Goal: Task Accomplishment & Management: Use online tool/utility

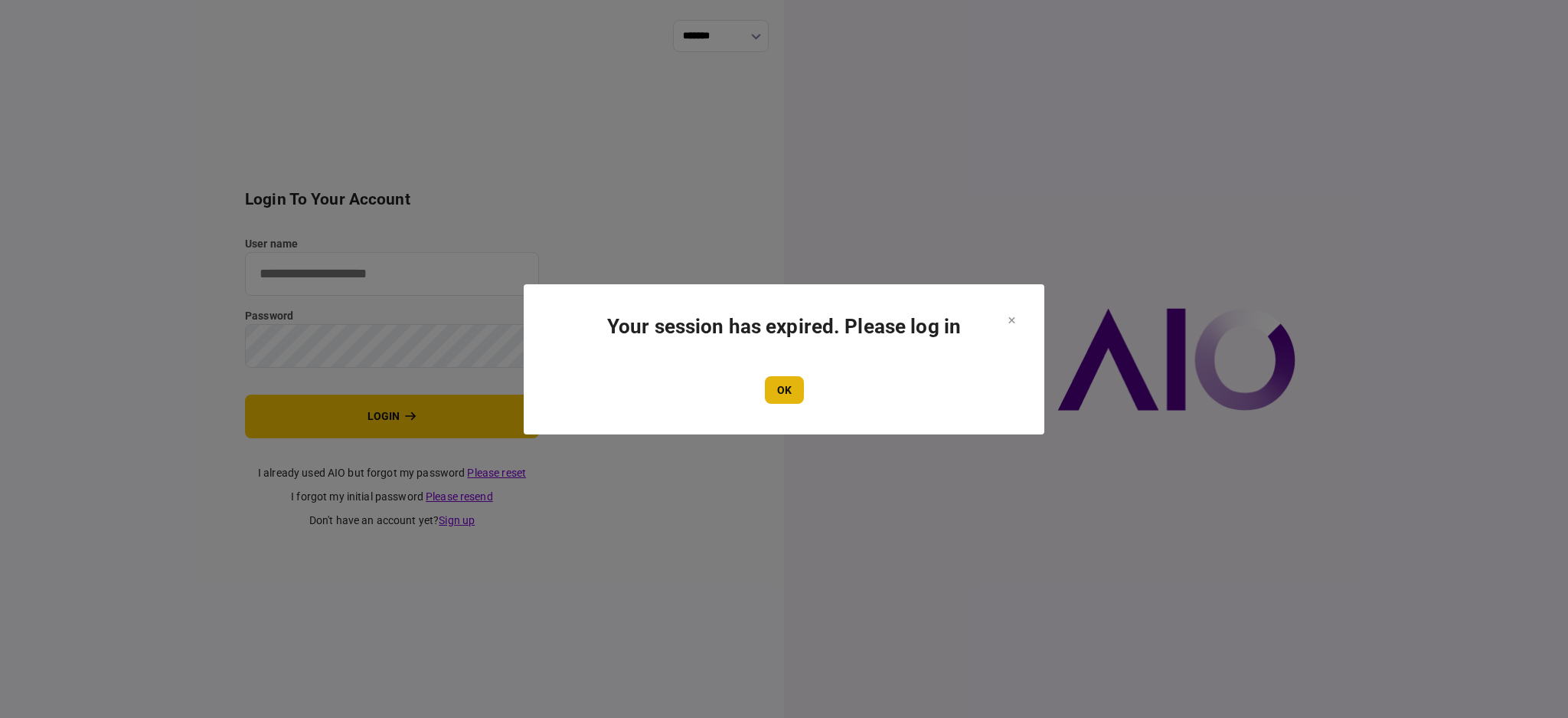
type input "****"
click at [797, 386] on button "OK" at bounding box center [784, 390] width 39 height 28
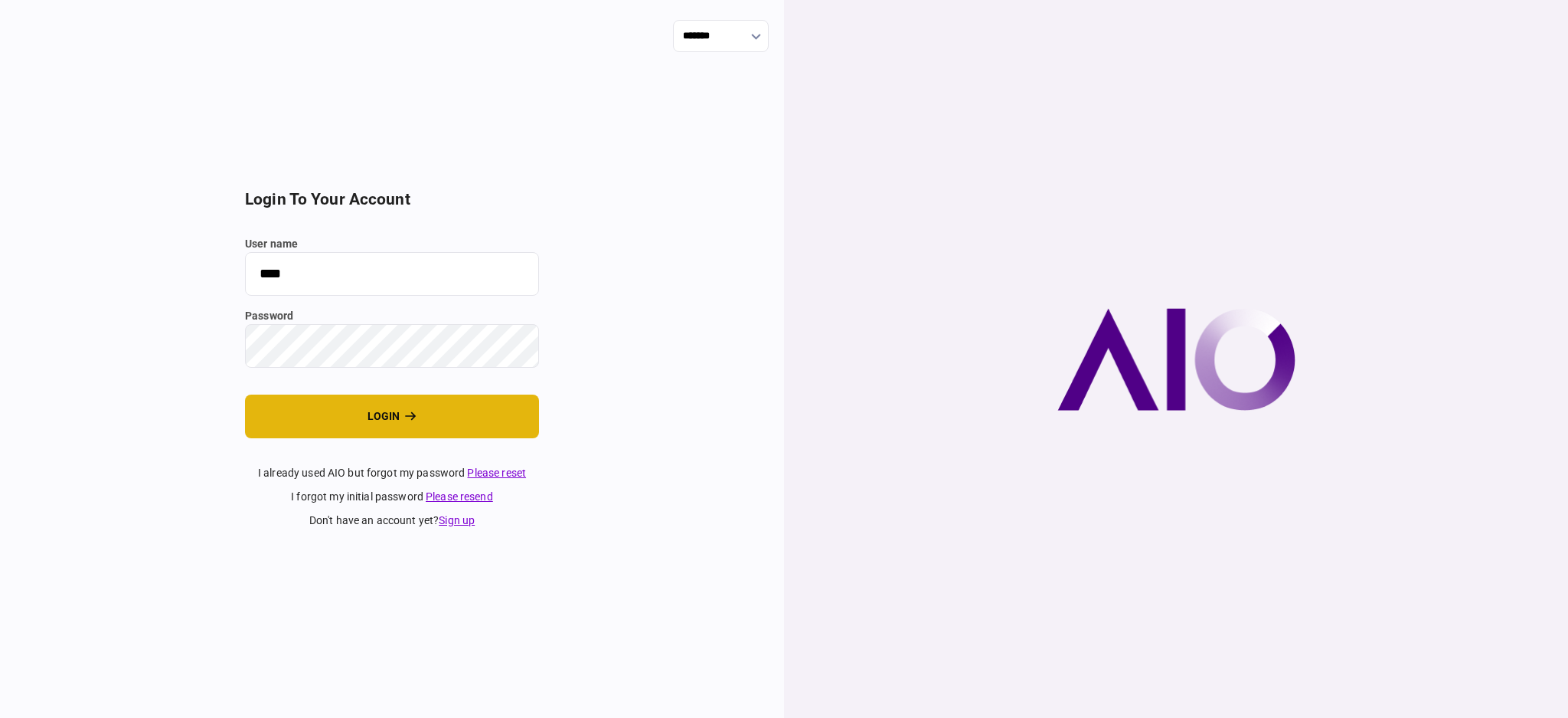
click at [337, 423] on button "login" at bounding box center [392, 416] width 294 height 44
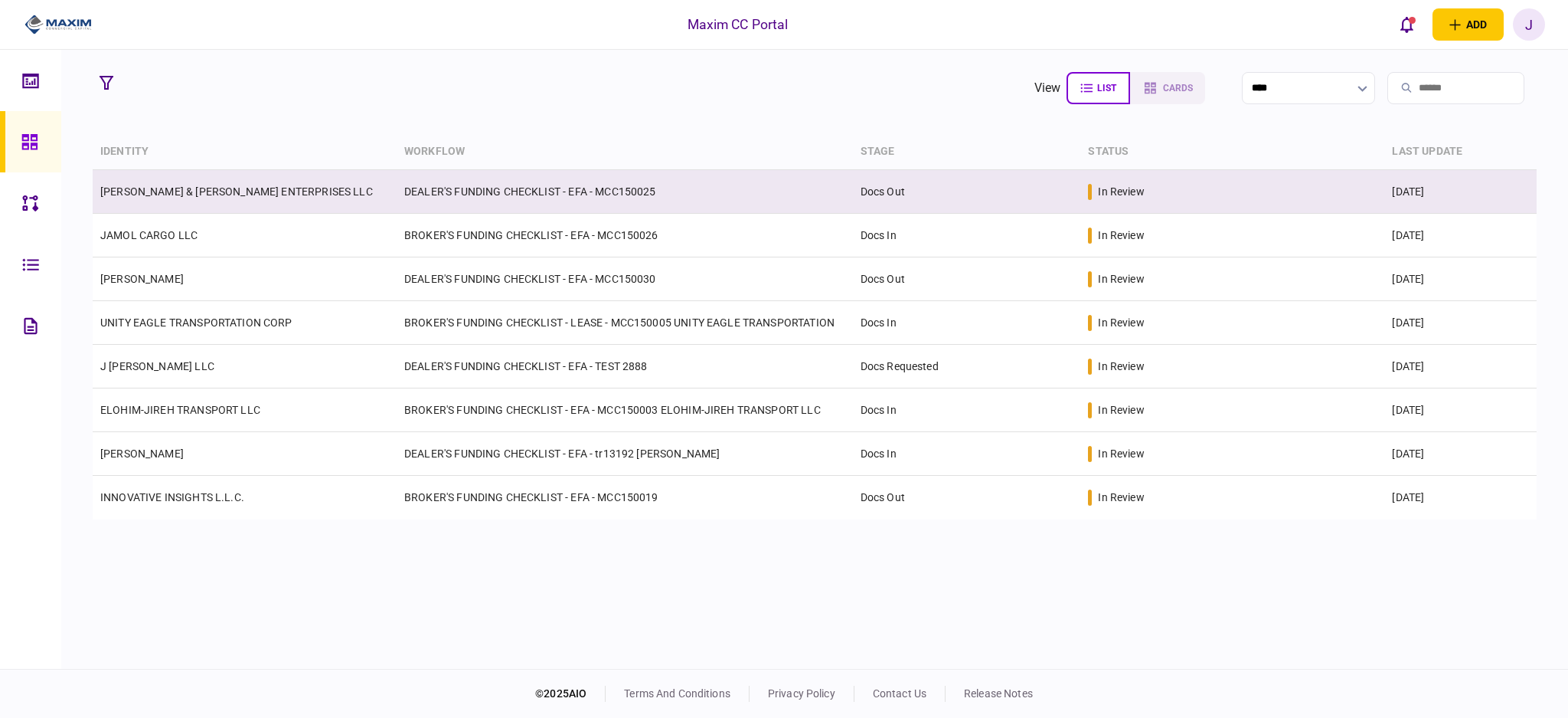
click at [203, 193] on link "[PERSON_NAME] & [PERSON_NAME] ENTERPRISES LLC" at bounding box center [237, 192] width 273 height 12
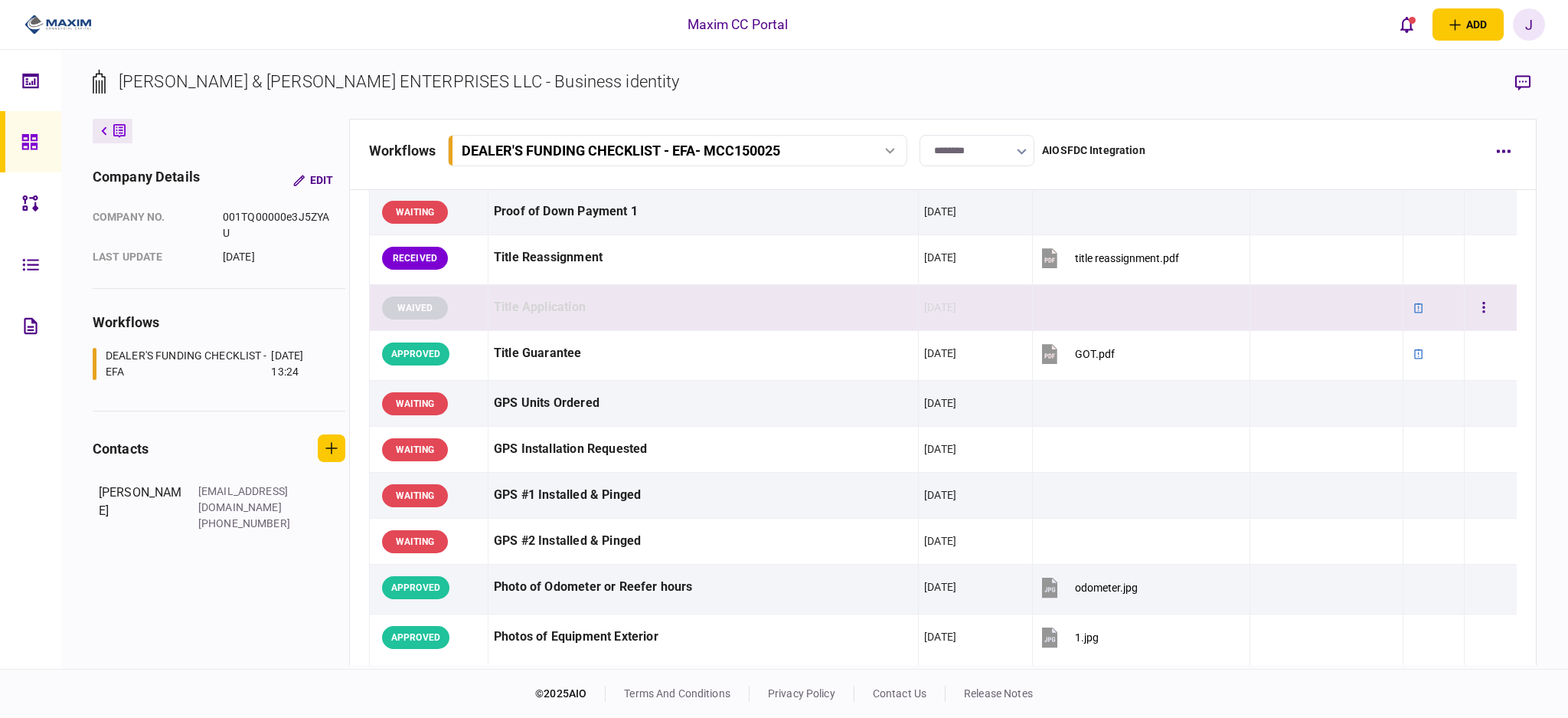
scroll to position [1116, 0]
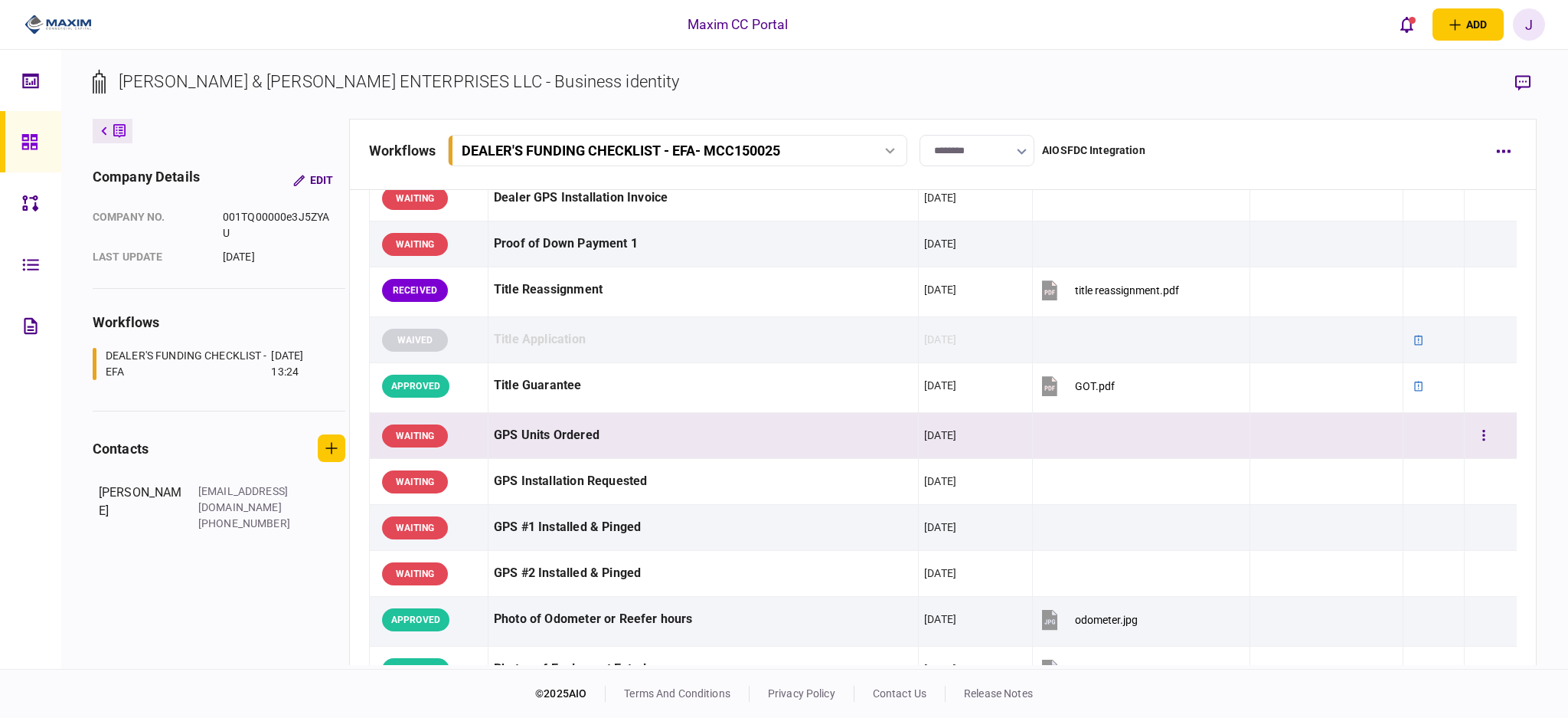
click at [616, 423] on div "GPS Units Ordered" at bounding box center [703, 435] width 419 height 35
click at [1398, 18] on button "open notifications list" at bounding box center [1407, 25] width 32 height 32
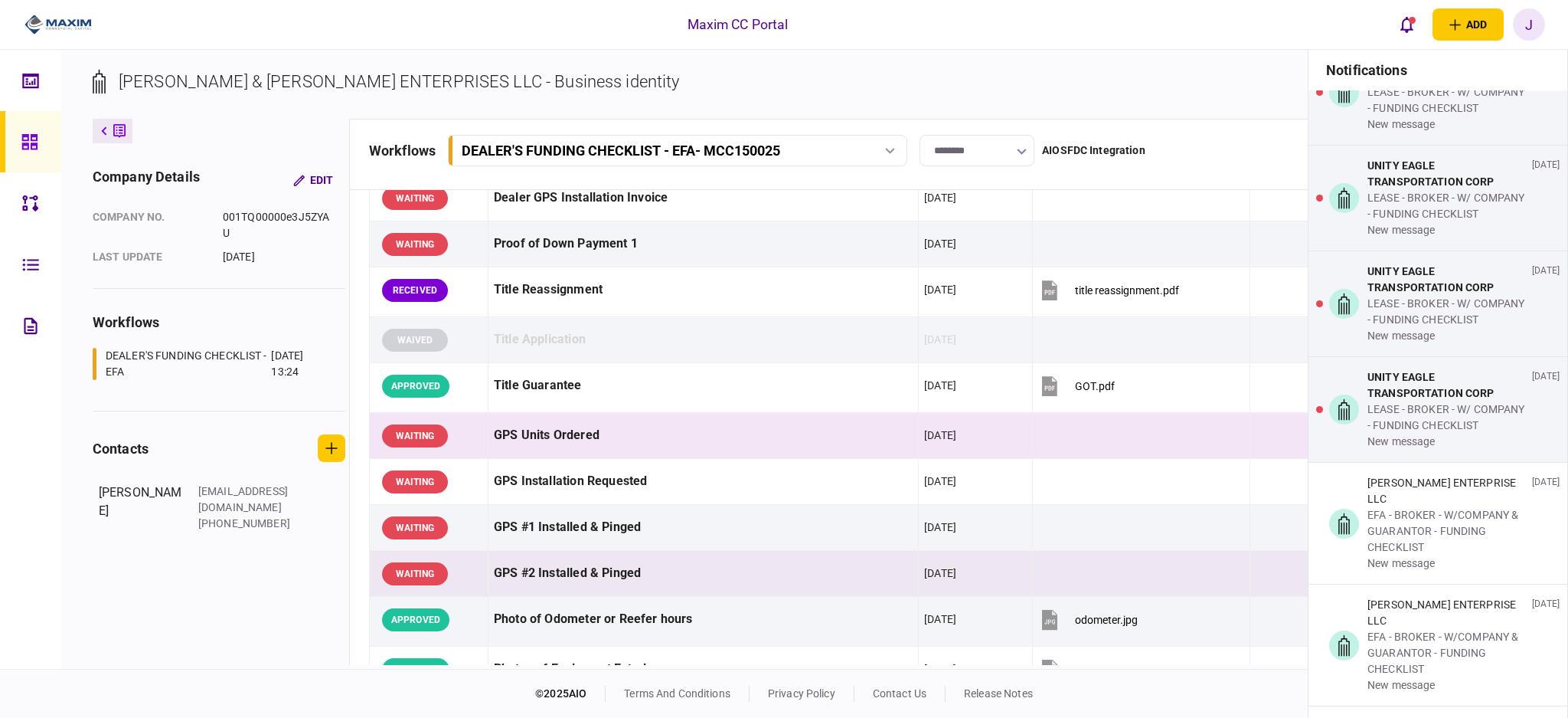
scroll to position [919, 0]
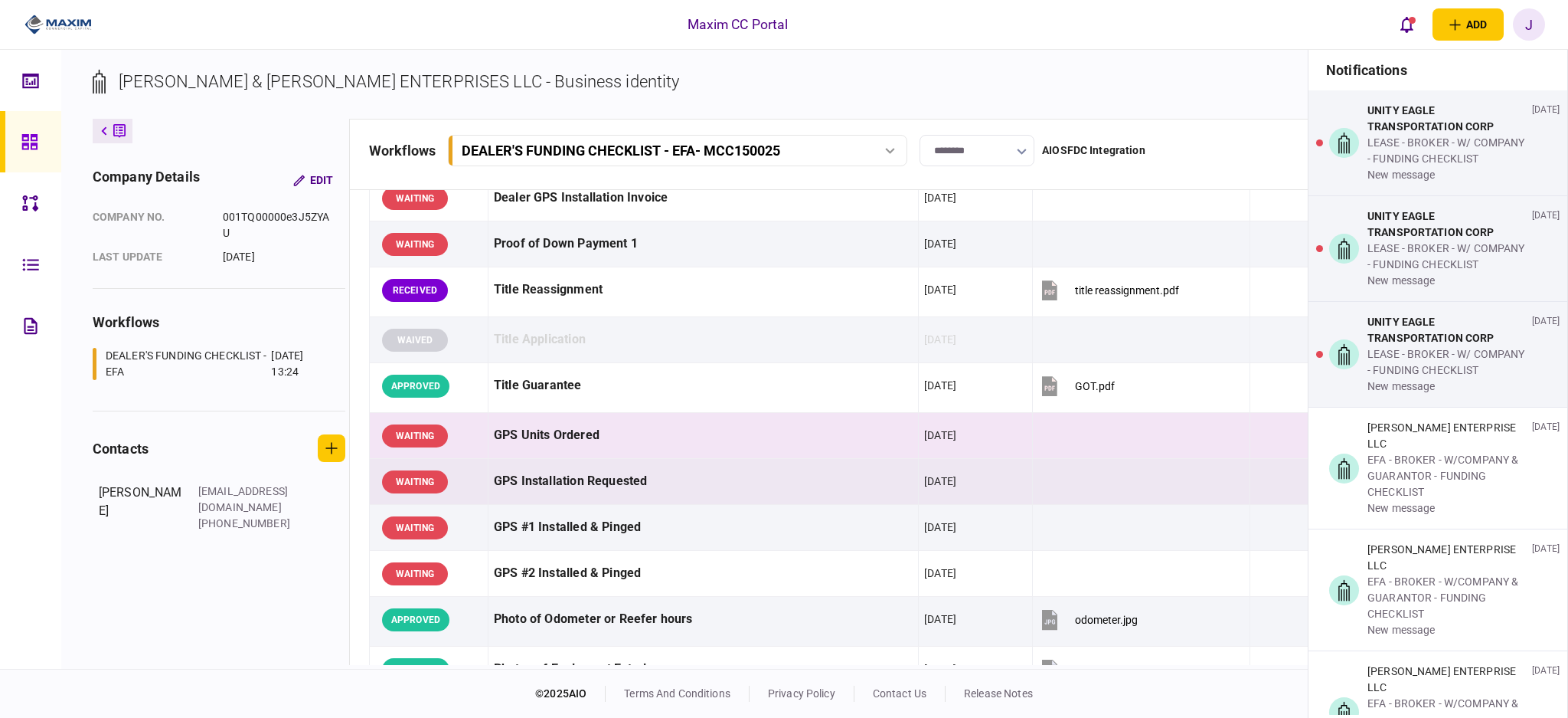
click at [621, 473] on div "GPS Installation Requested" at bounding box center [703, 481] width 419 height 35
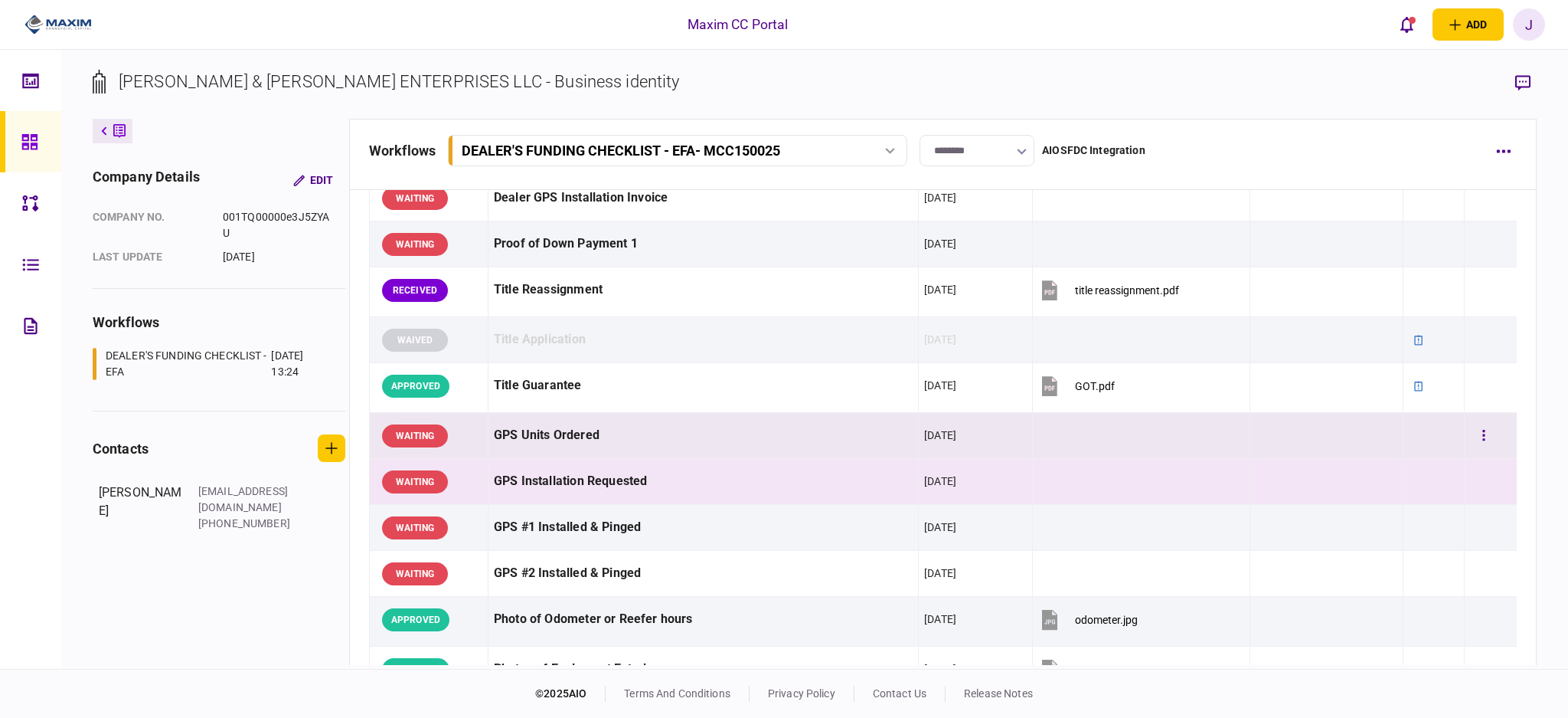
click at [596, 429] on div "GPS Units Ordered" at bounding box center [703, 435] width 419 height 35
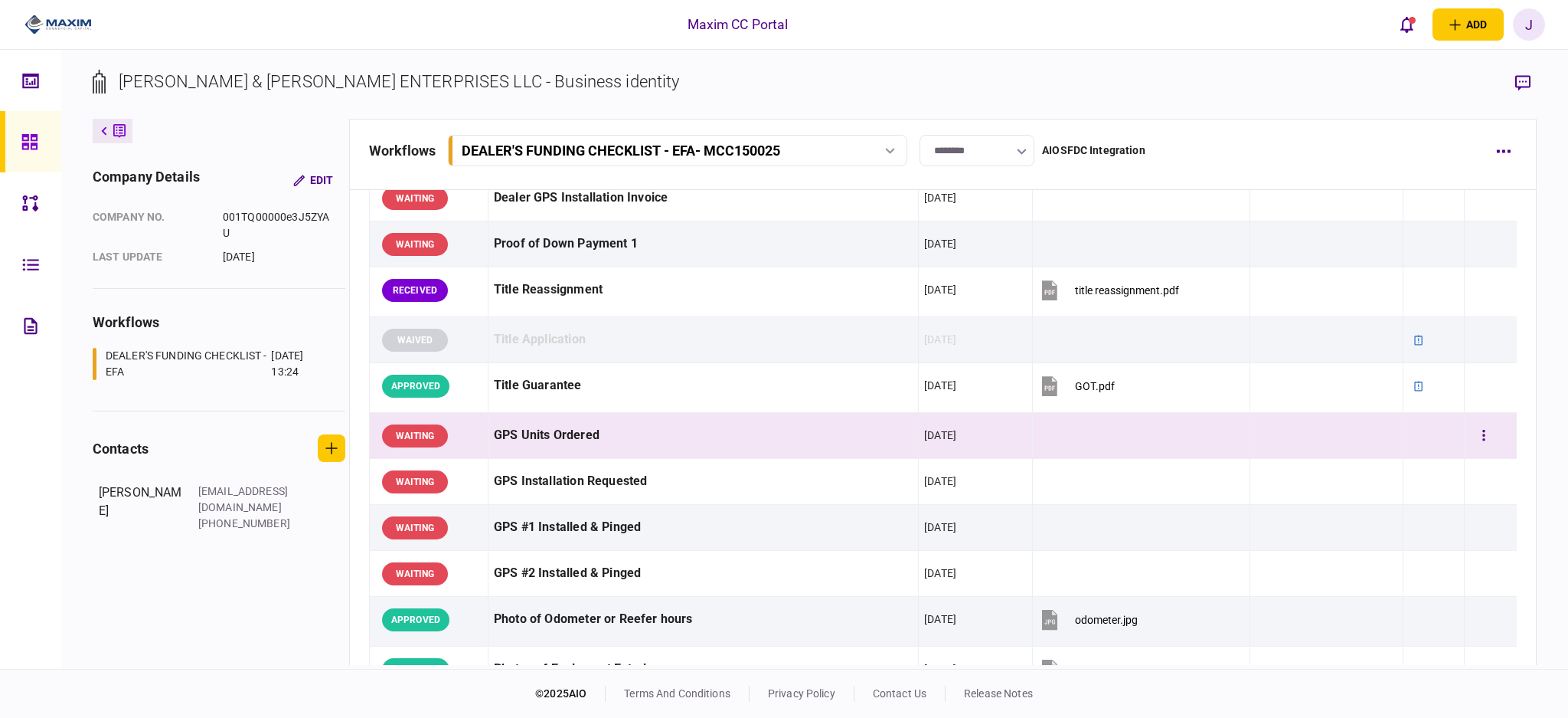
click at [596, 429] on div "GPS Units Ordered" at bounding box center [703, 435] width 419 height 35
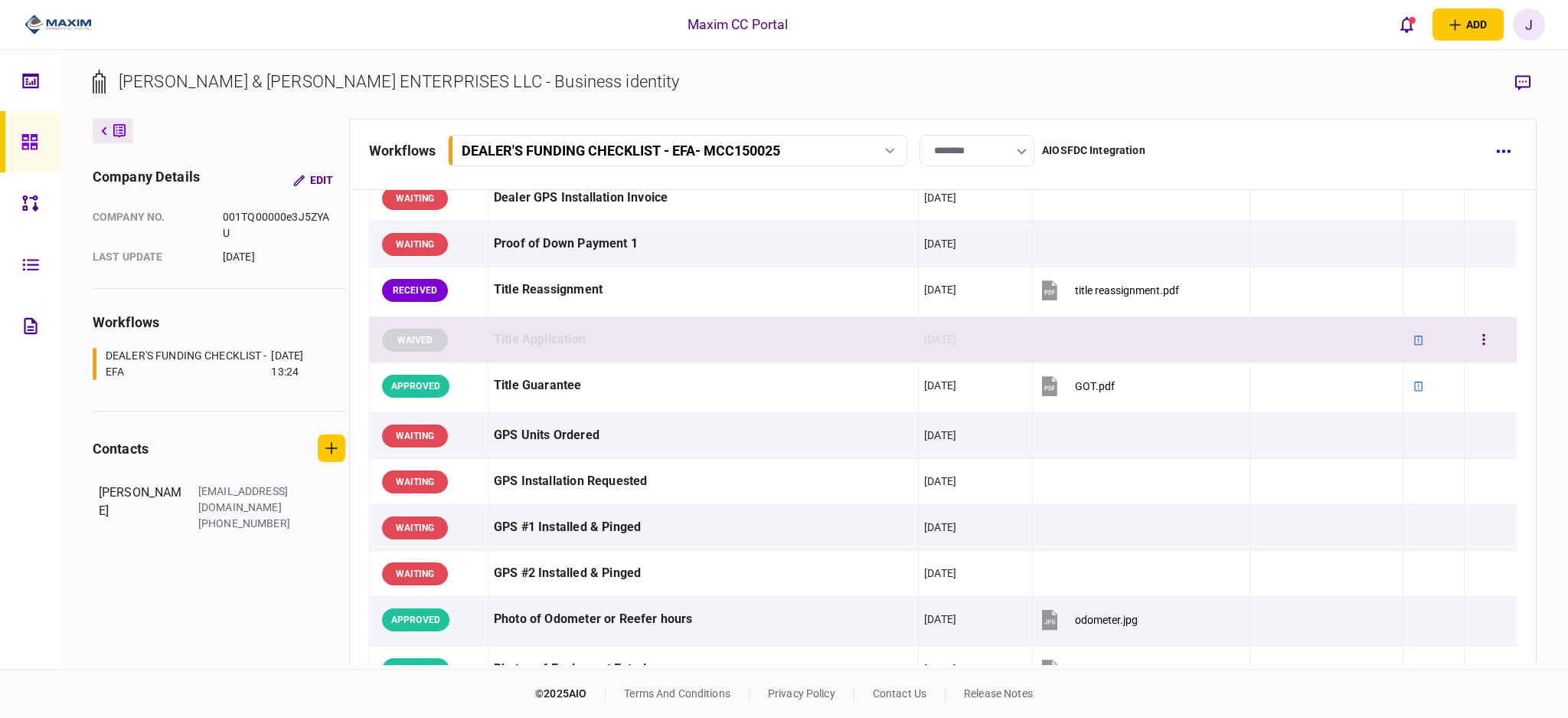
click at [625, 438] on div "GPS Units Ordered" at bounding box center [703, 435] width 419 height 35
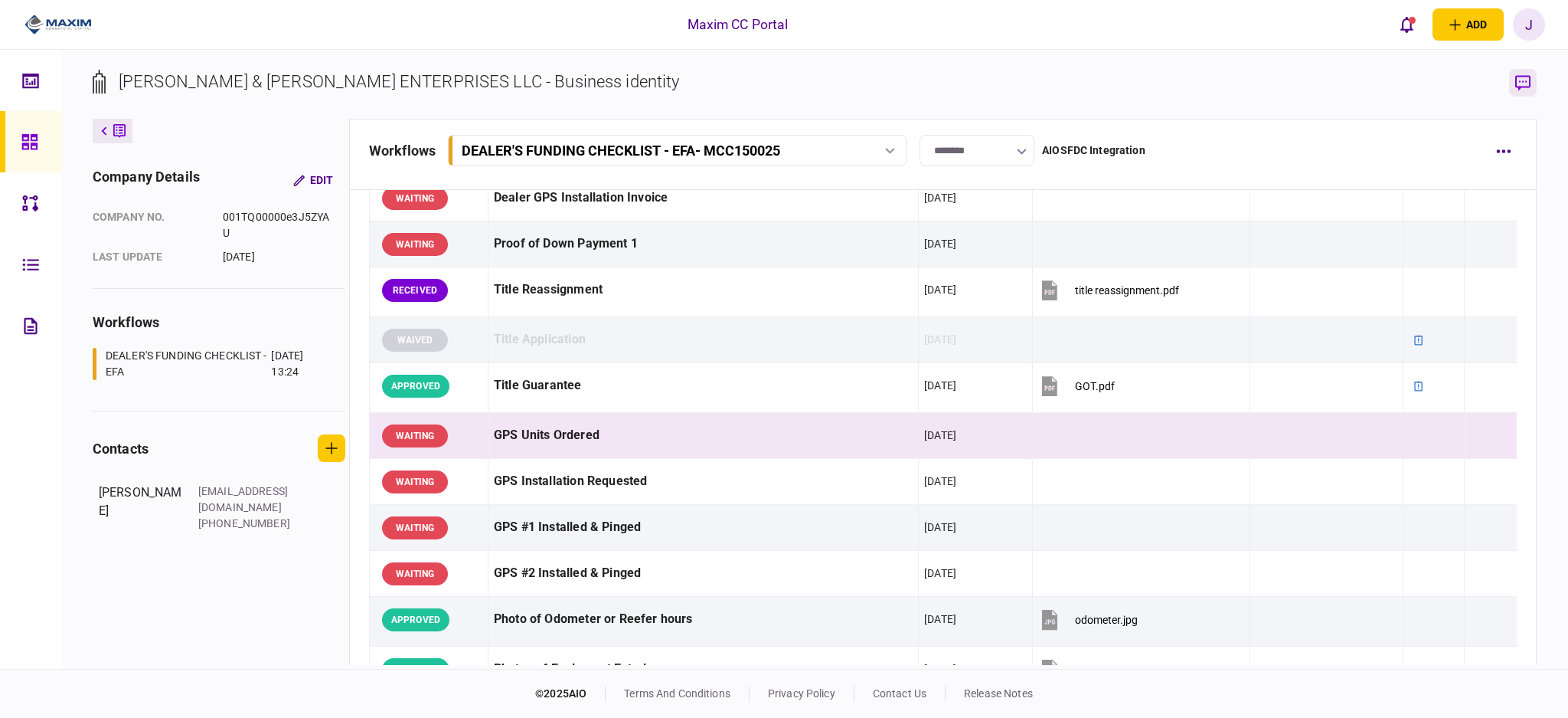
click at [1522, 77] on icon "button" at bounding box center [1523, 83] width 15 height 16
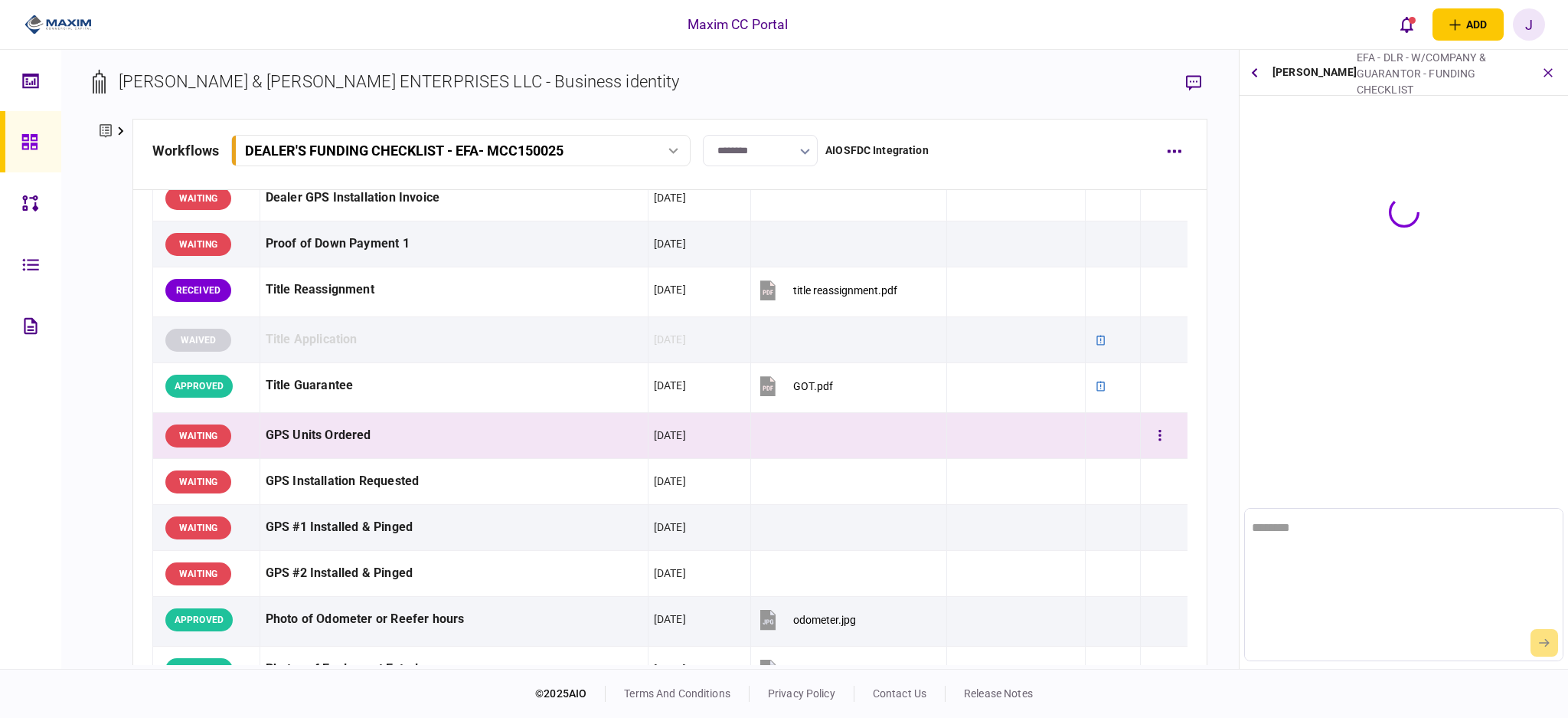
scroll to position [0, 0]
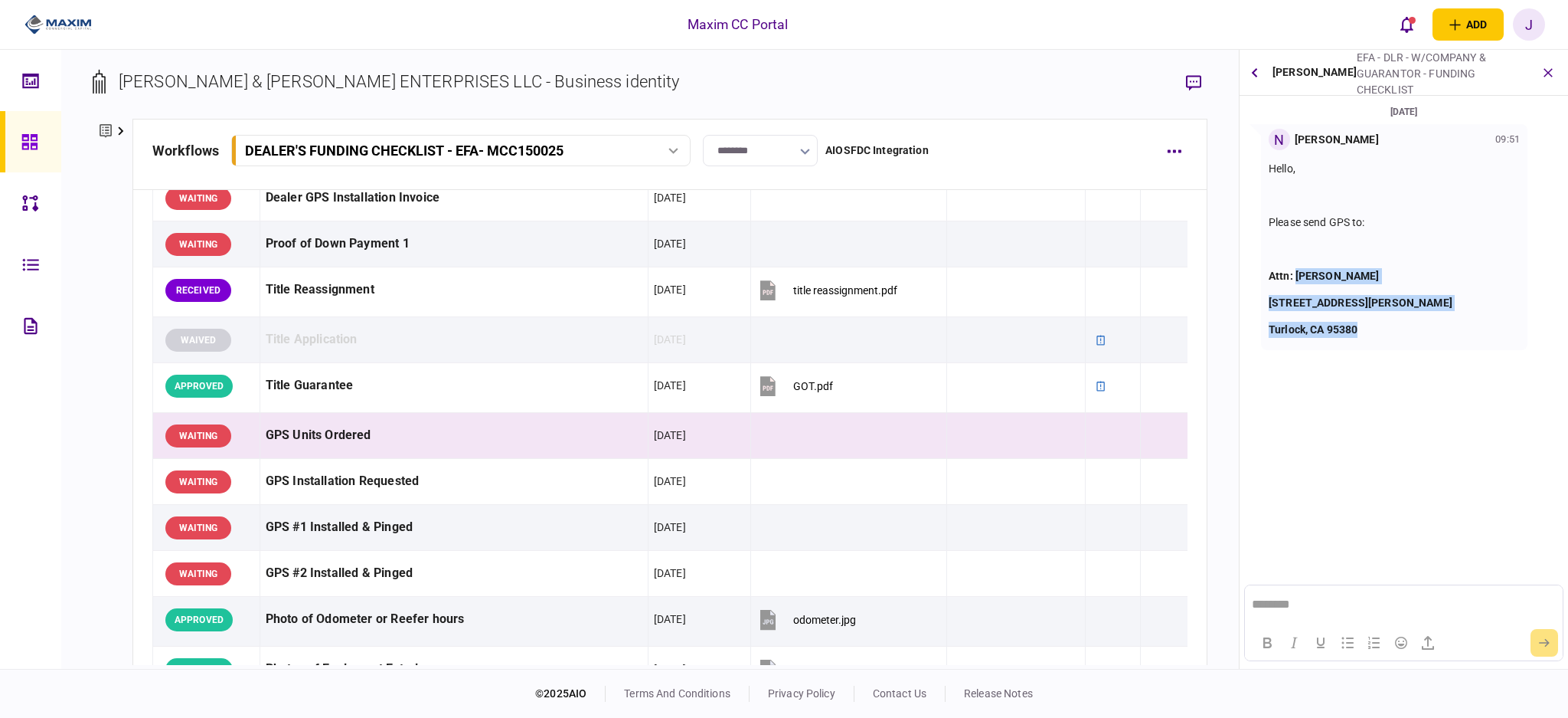
drag, startPoint x: 1375, startPoint y: 322, endPoint x: 1299, endPoint y: 270, distance: 92.1
click at [1299, 270] on div "Hello, Please send GPS to: Attn: [PERSON_NAME] [STREET_ADDRESS][PERSON_NAME]" at bounding box center [1395, 249] width 251 height 177
copy div "[PERSON_NAME] [STREET_ADDRESS][PERSON_NAME]"
click at [1146, 440] on button "button" at bounding box center [1160, 436] width 28 height 28
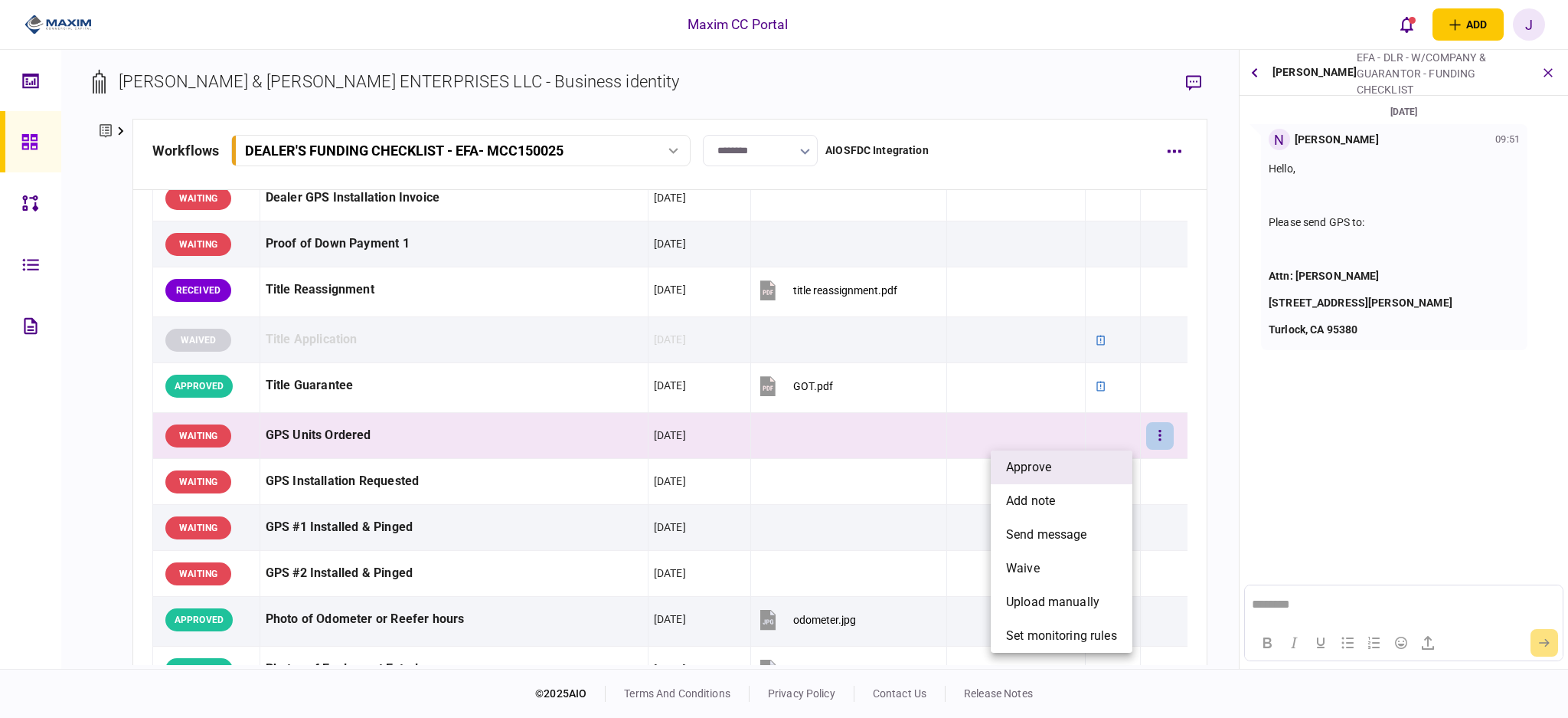
click at [1070, 471] on li "approve" at bounding box center [1061, 467] width 142 height 34
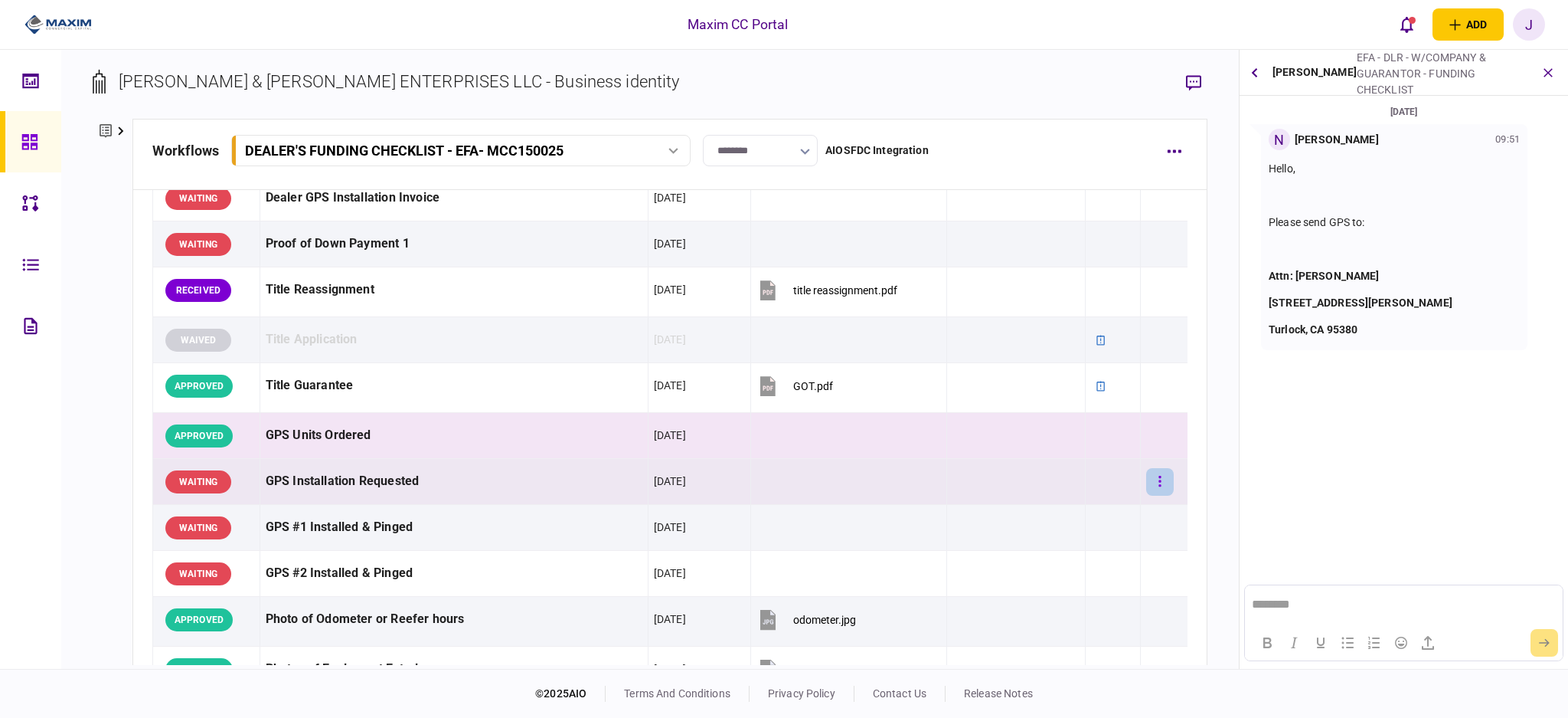
click at [1146, 489] on button "button" at bounding box center [1160, 482] width 28 height 28
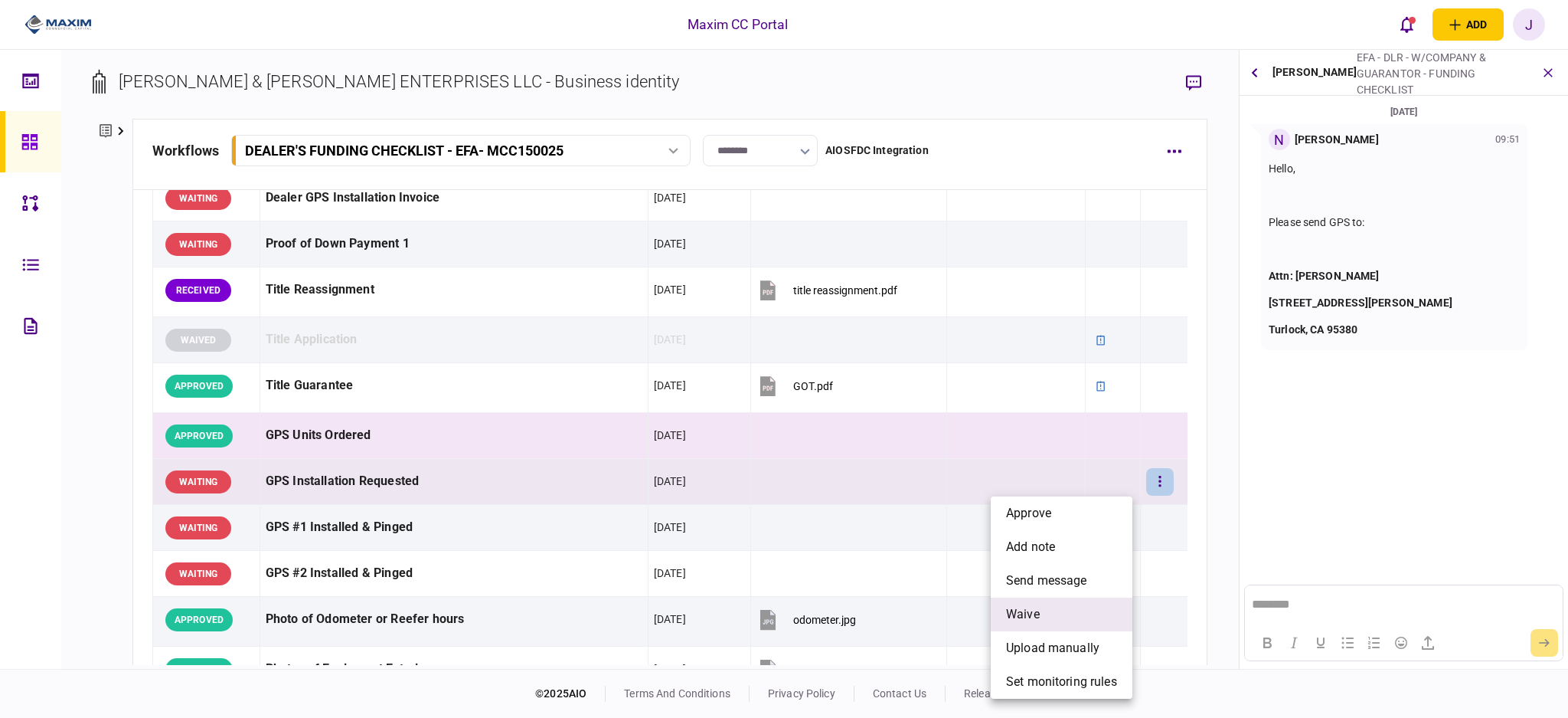
click at [1050, 621] on li "waive" at bounding box center [1061, 614] width 142 height 34
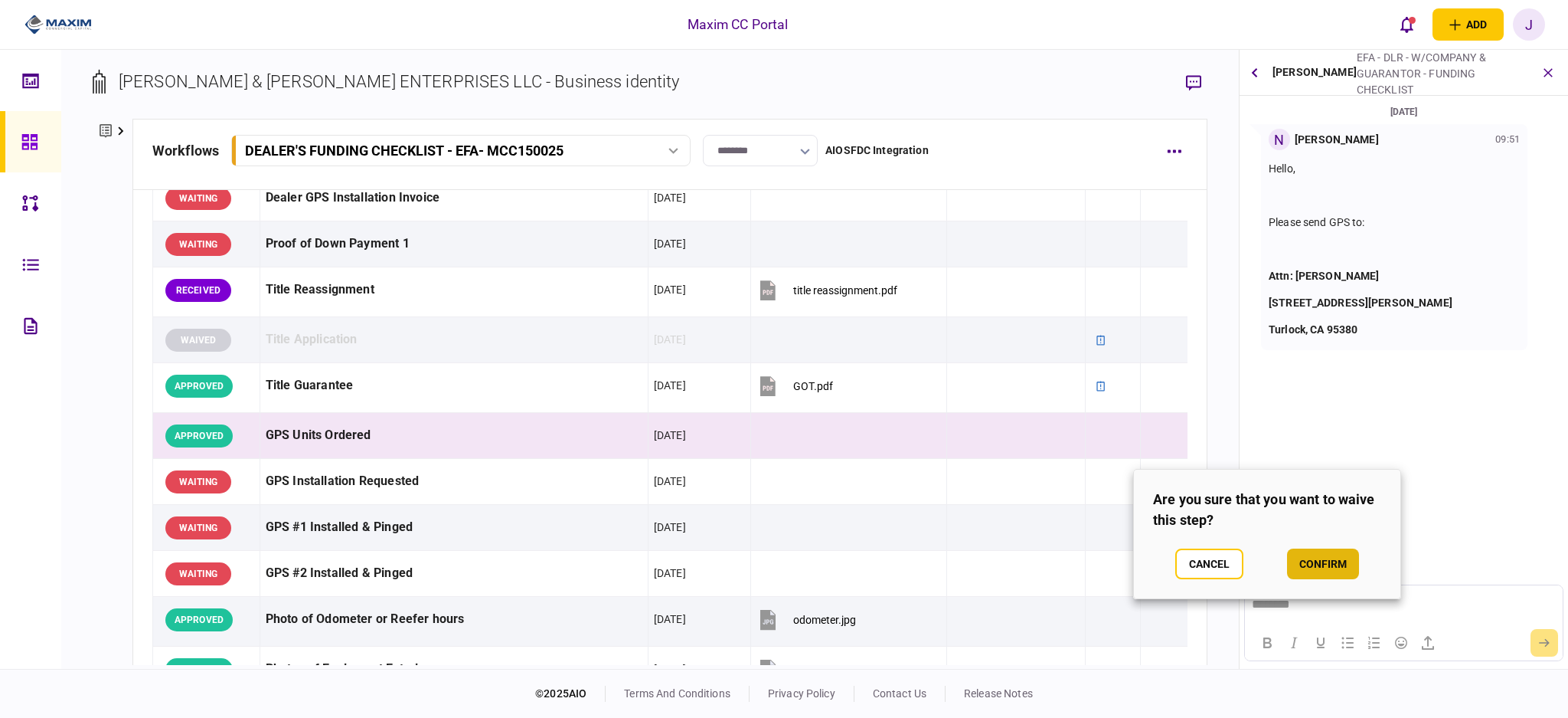
click at [1320, 570] on button "confirm" at bounding box center [1323, 564] width 72 height 31
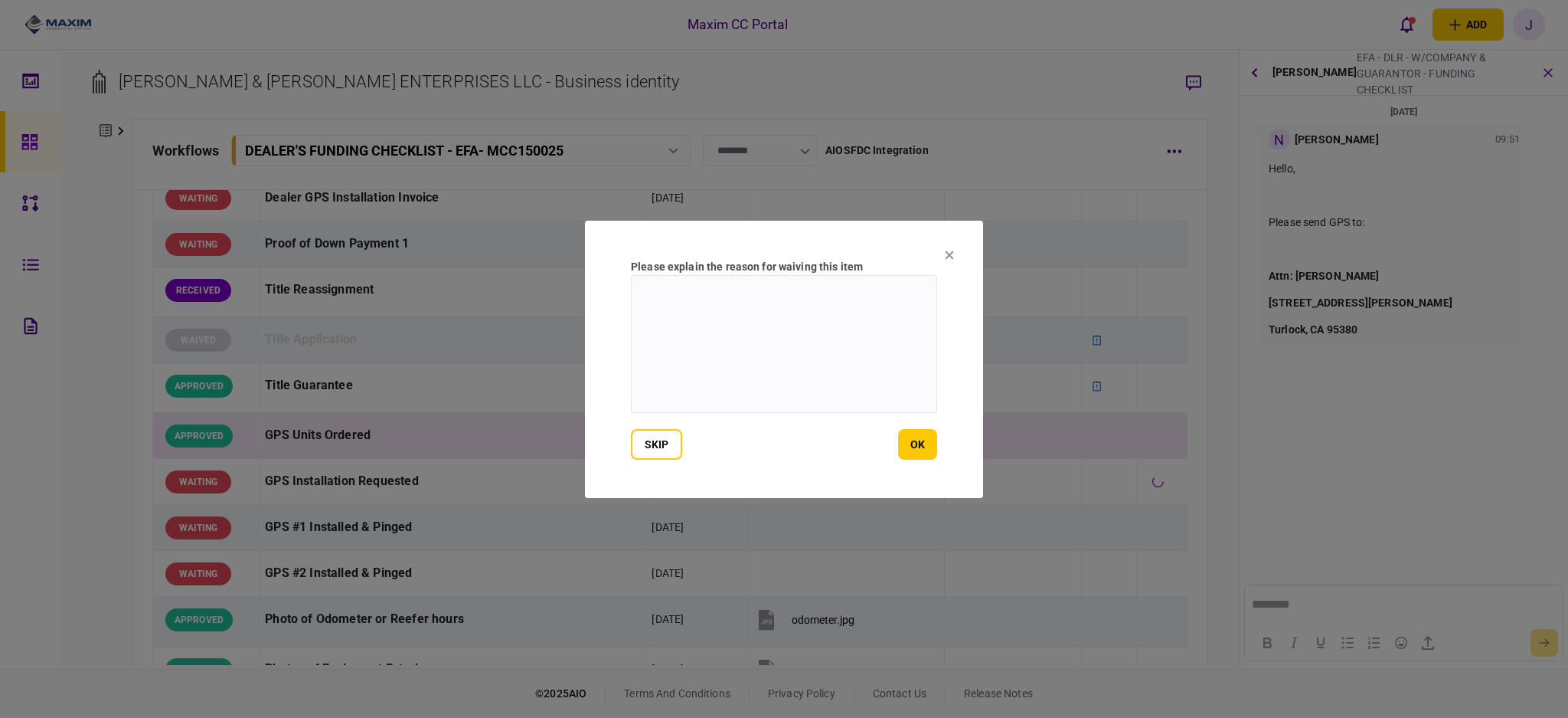
click at [744, 324] on textarea at bounding box center [784, 344] width 306 height 138
type textarea "**********"
click at [915, 458] on button "ok" at bounding box center [917, 444] width 39 height 31
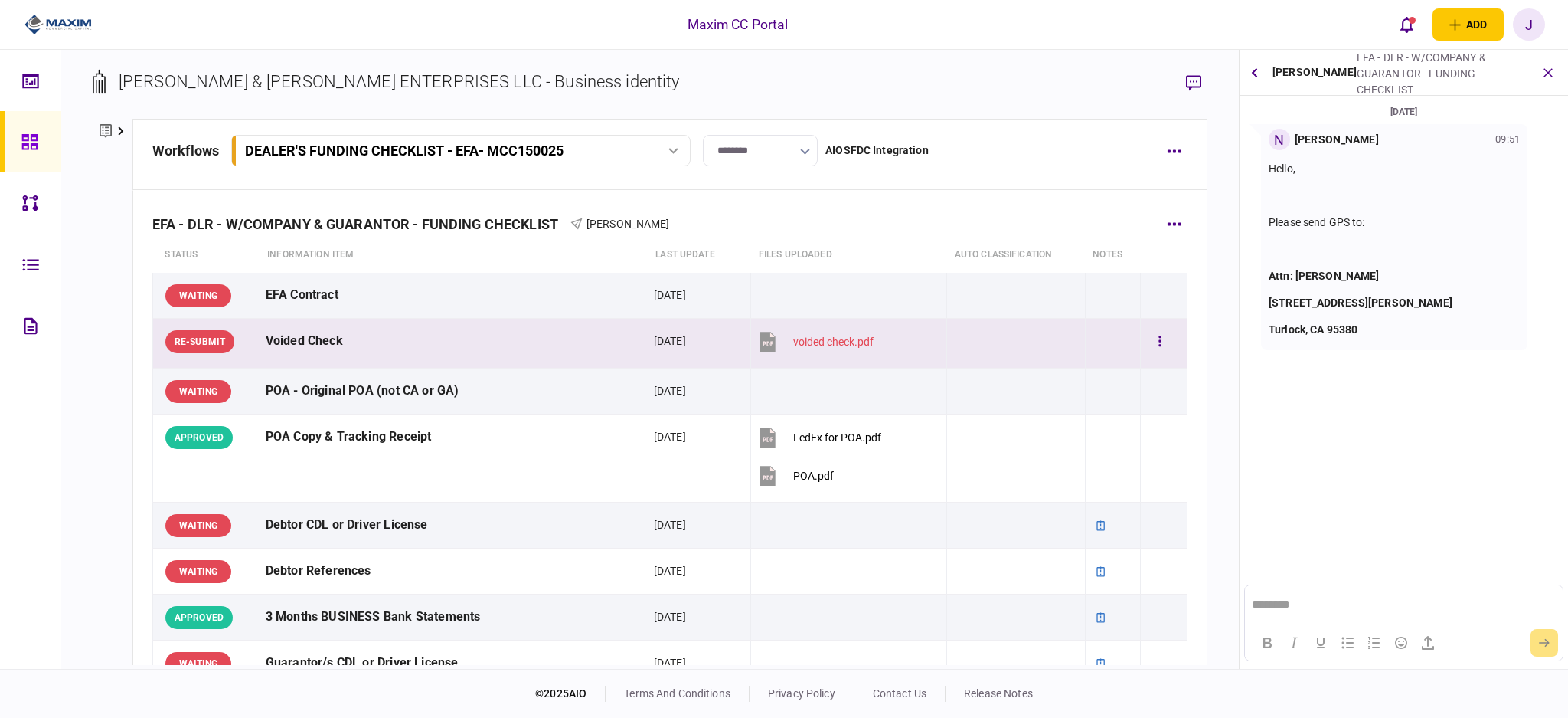
click at [327, 339] on div "Voided Check" at bounding box center [454, 341] width 376 height 35
click at [368, 341] on div "Voided Check" at bounding box center [454, 341] width 376 height 35
click at [289, 344] on div "Voided Check" at bounding box center [454, 341] width 376 height 35
click at [1253, 65] on button "button" at bounding box center [1254, 73] width 18 height 28
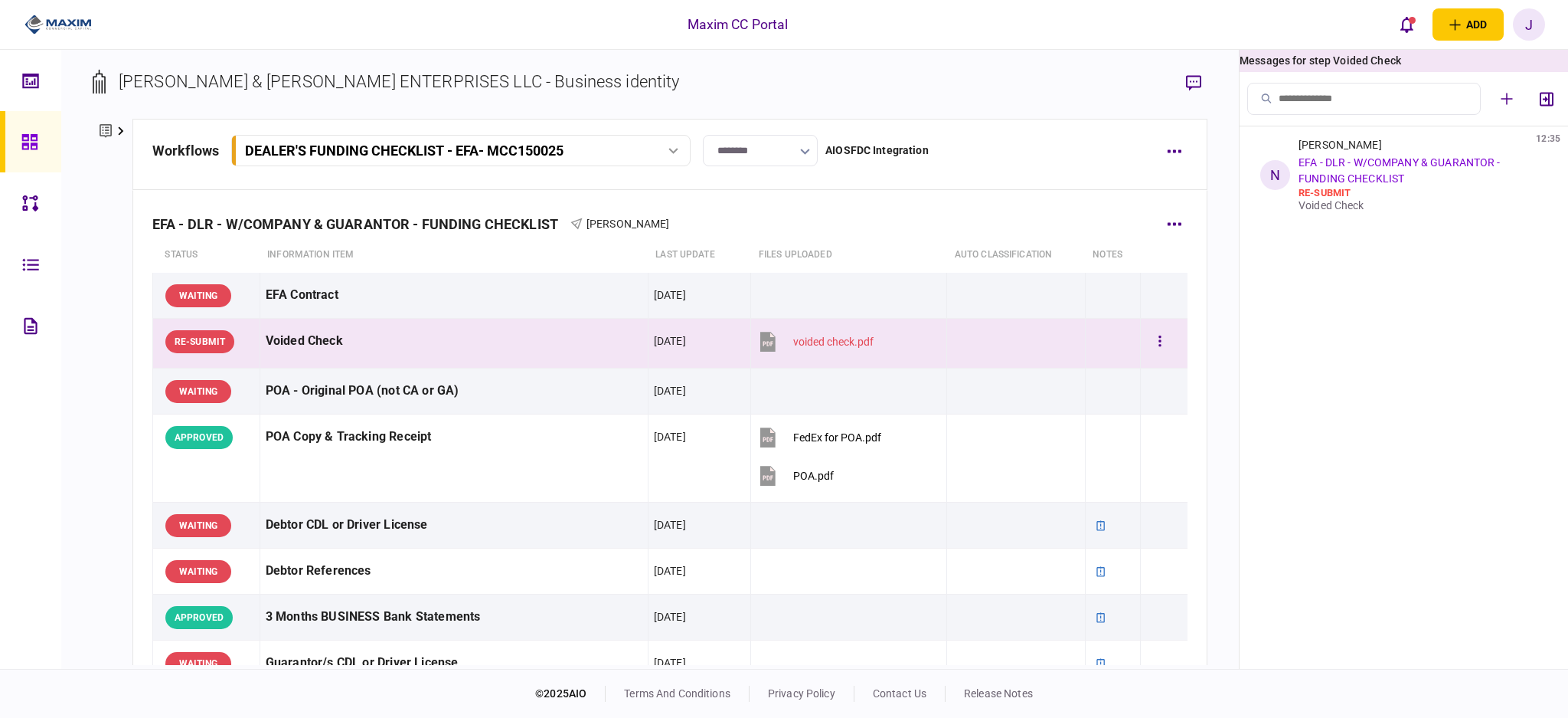
click at [360, 334] on div "Voided Check" at bounding box center [454, 341] width 376 height 35
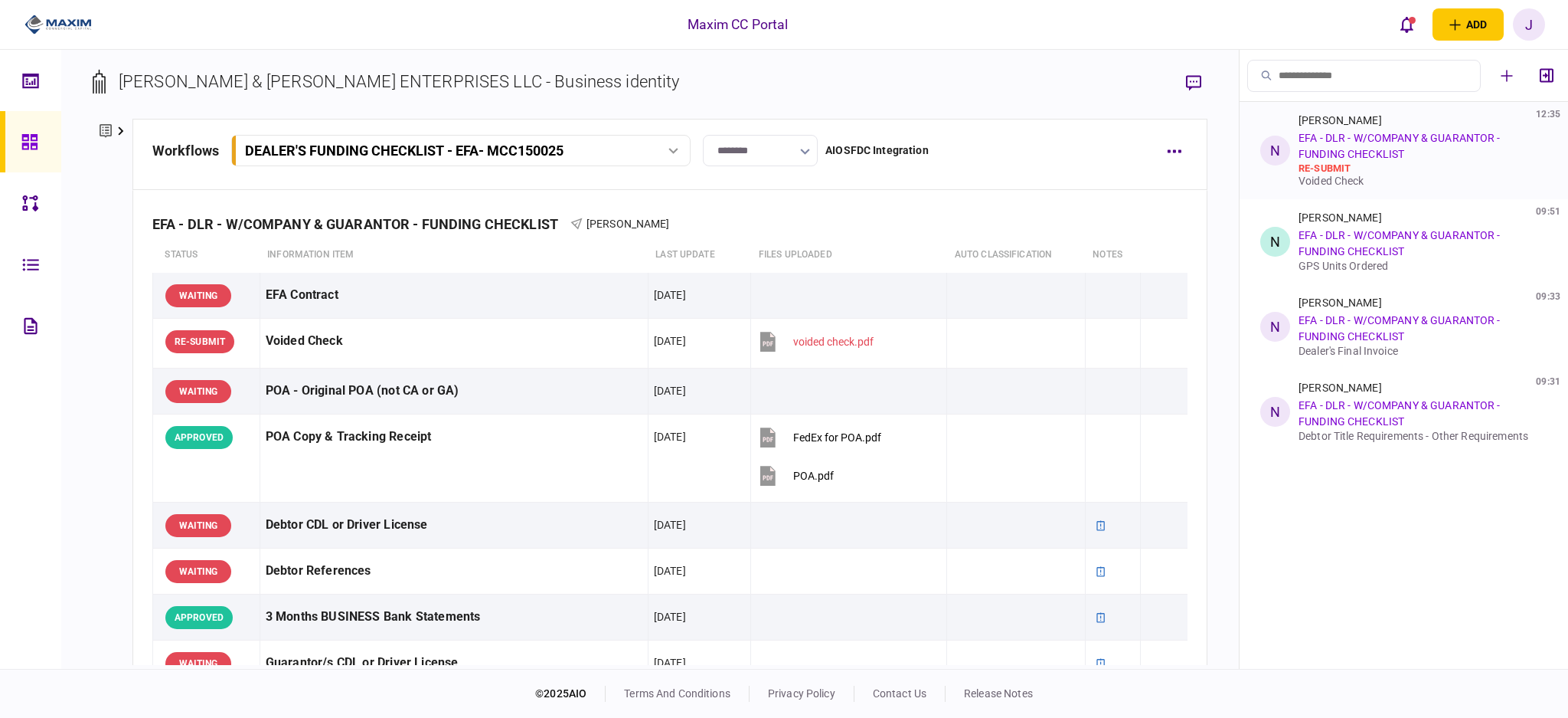
click at [1367, 170] on div "re-submit" at bounding box center [1420, 169] width 243 height 12
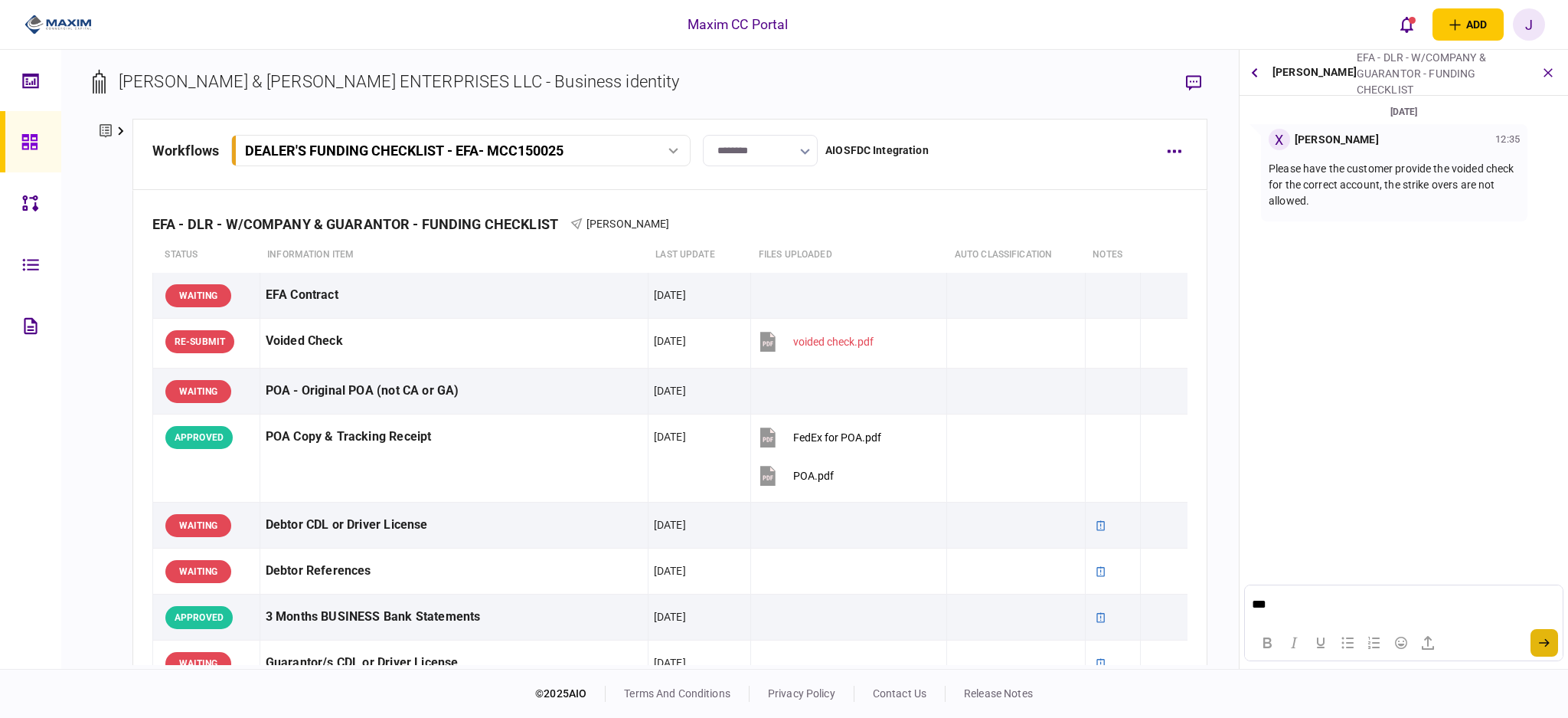
click at [1547, 651] on button "submit" at bounding box center [1544, 643] width 28 height 28
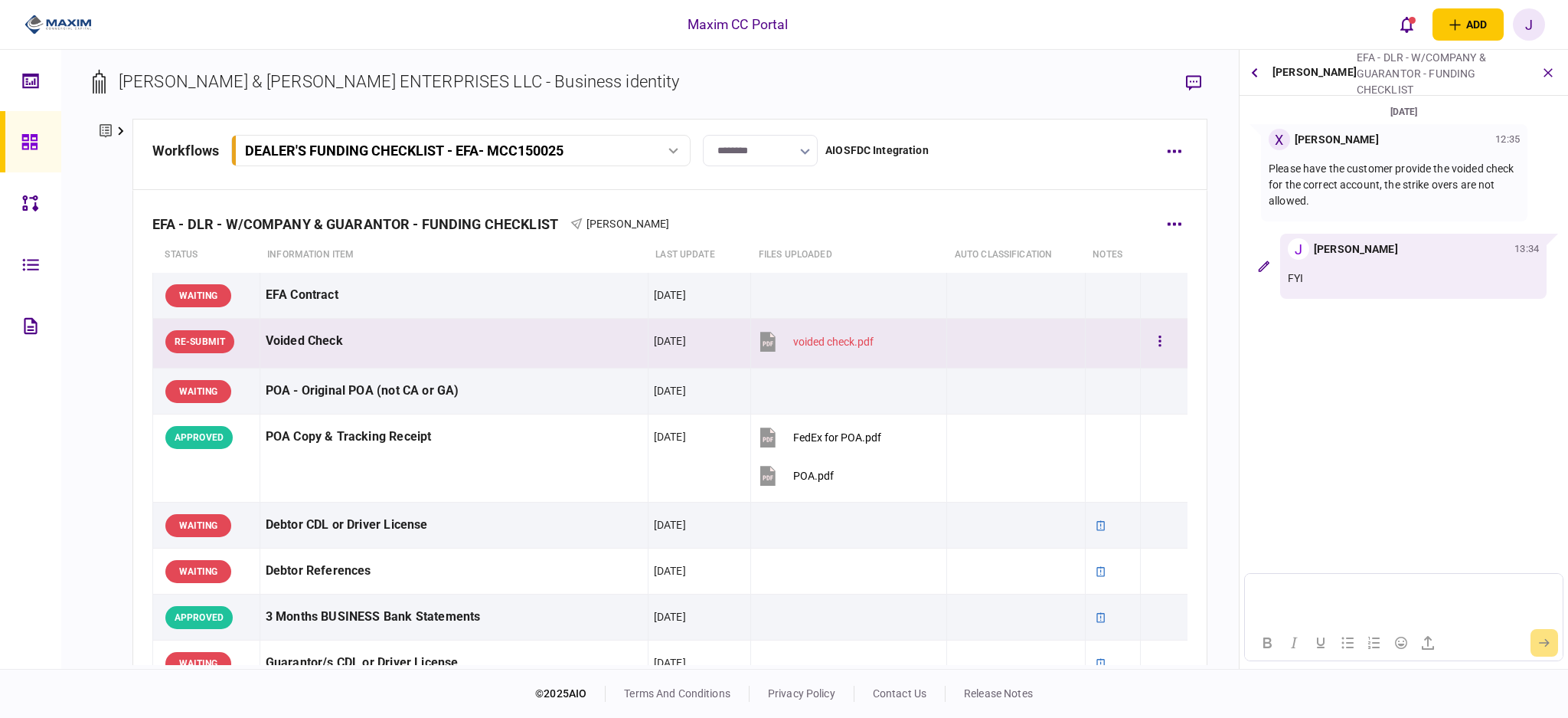
click at [799, 337] on div "voided check.pdf" at bounding box center [833, 341] width 81 height 12
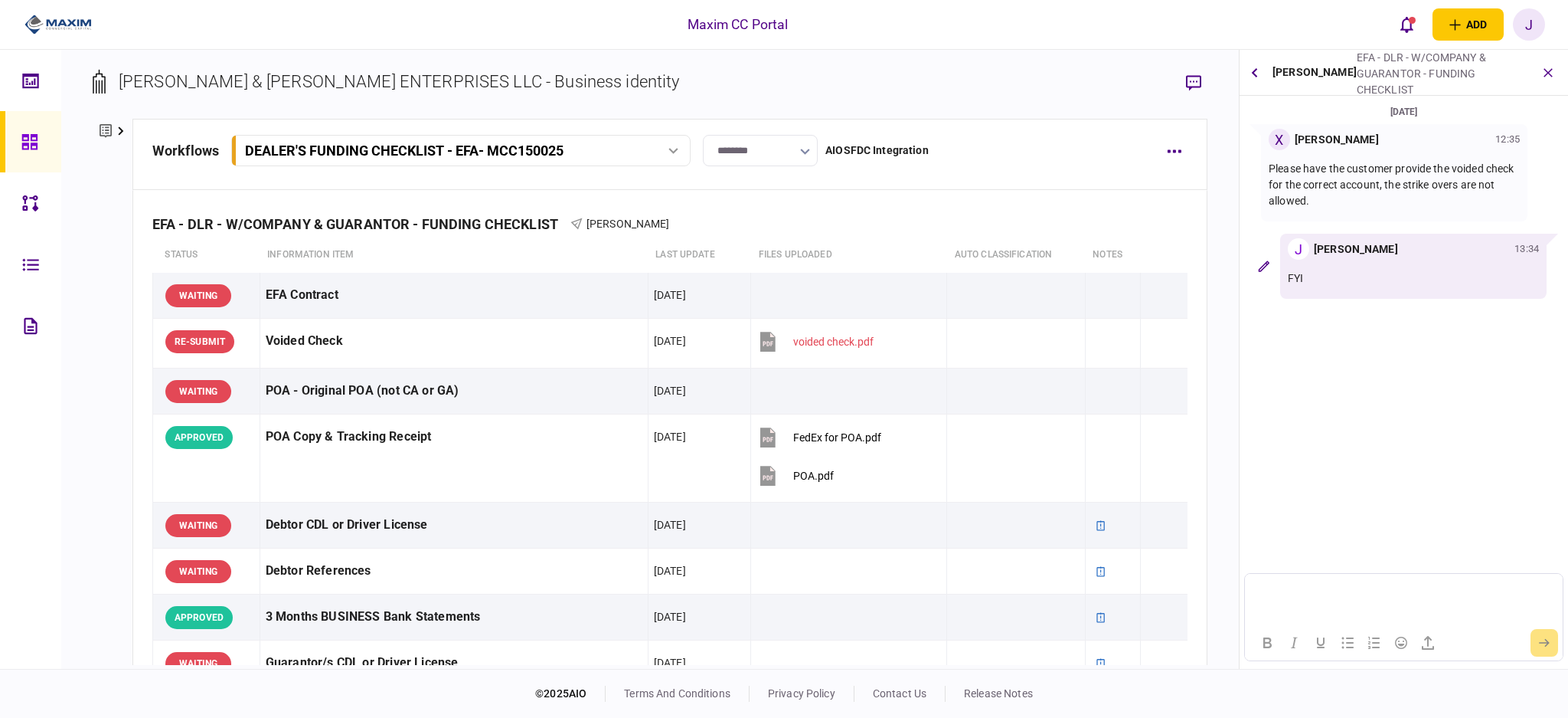
click at [1409, 361] on section "[DATE] X [PERSON_NAME] 12:35 Please have the customer provide the voided check …" at bounding box center [1404, 272] width 328 height 338
click at [925, 181] on div "workflows DEALER'S FUNDING CHECKLIST - EFA - MCC150025 DEALER'S FUNDING CHECKLI…" at bounding box center [670, 154] width 1075 height 71
click at [1403, 12] on button "open notifications list" at bounding box center [1407, 25] width 32 height 32
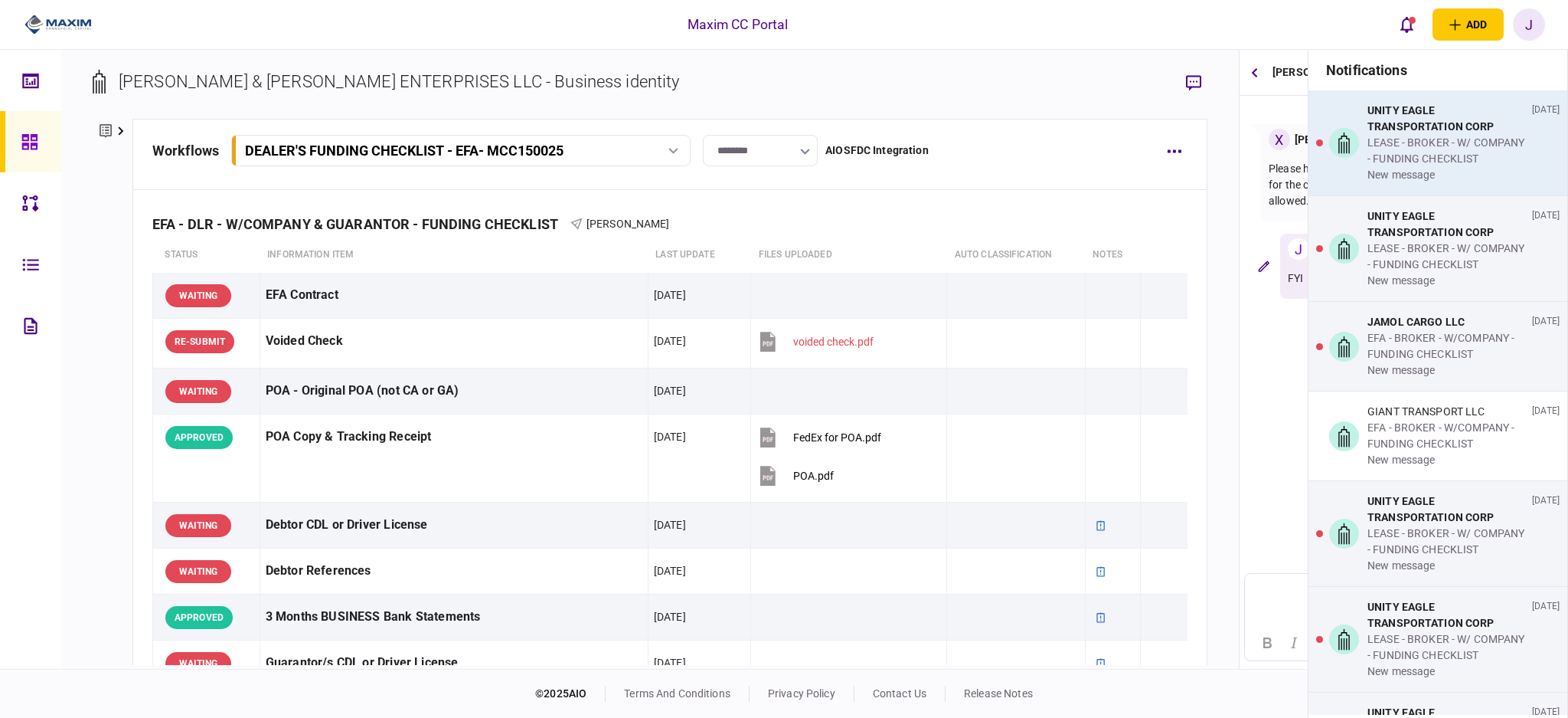
click at [1436, 145] on div "LEASE - BROKER - W/ COMPANY - FUNDING CHECKLIST" at bounding box center [1447, 151] width 159 height 32
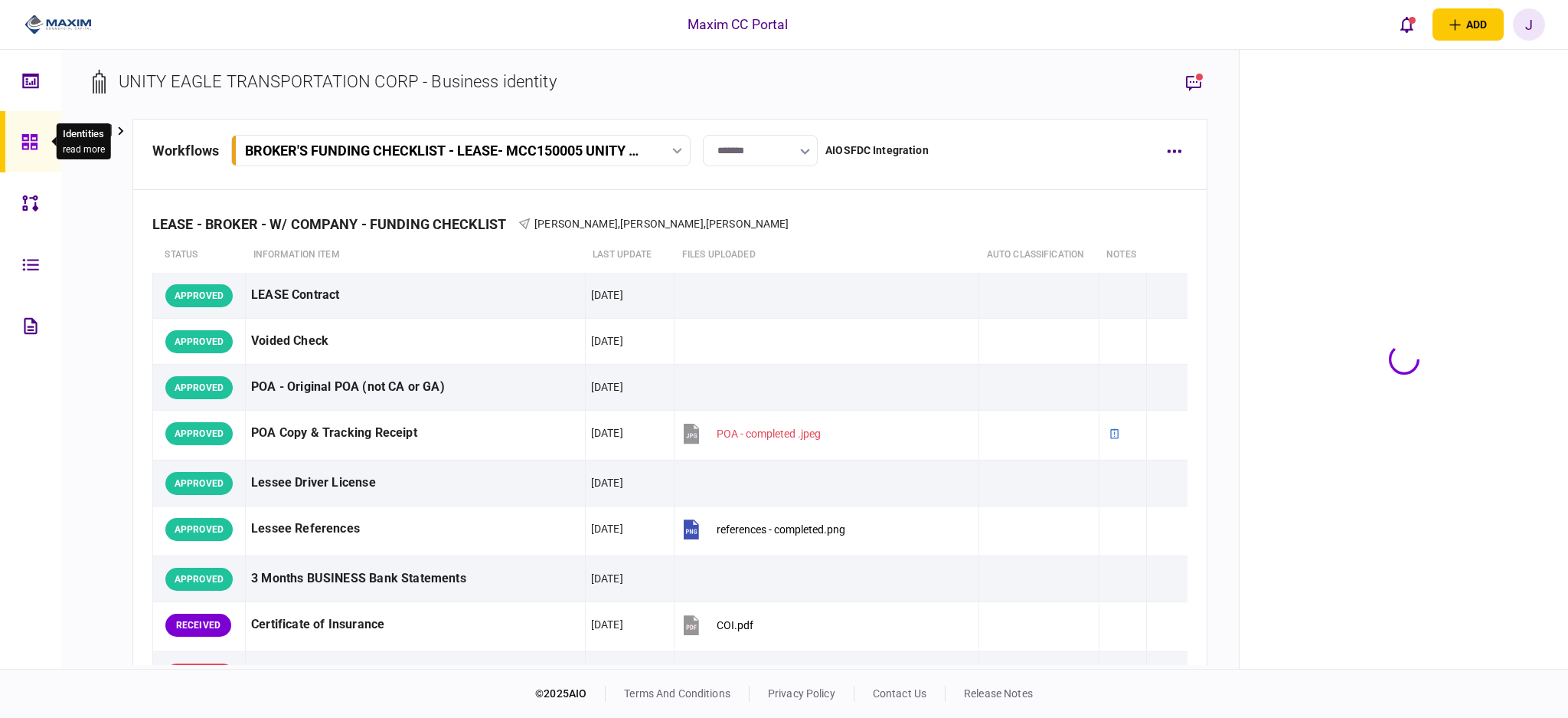
click at [38, 150] on div at bounding box center [34, 142] width 25 height 61
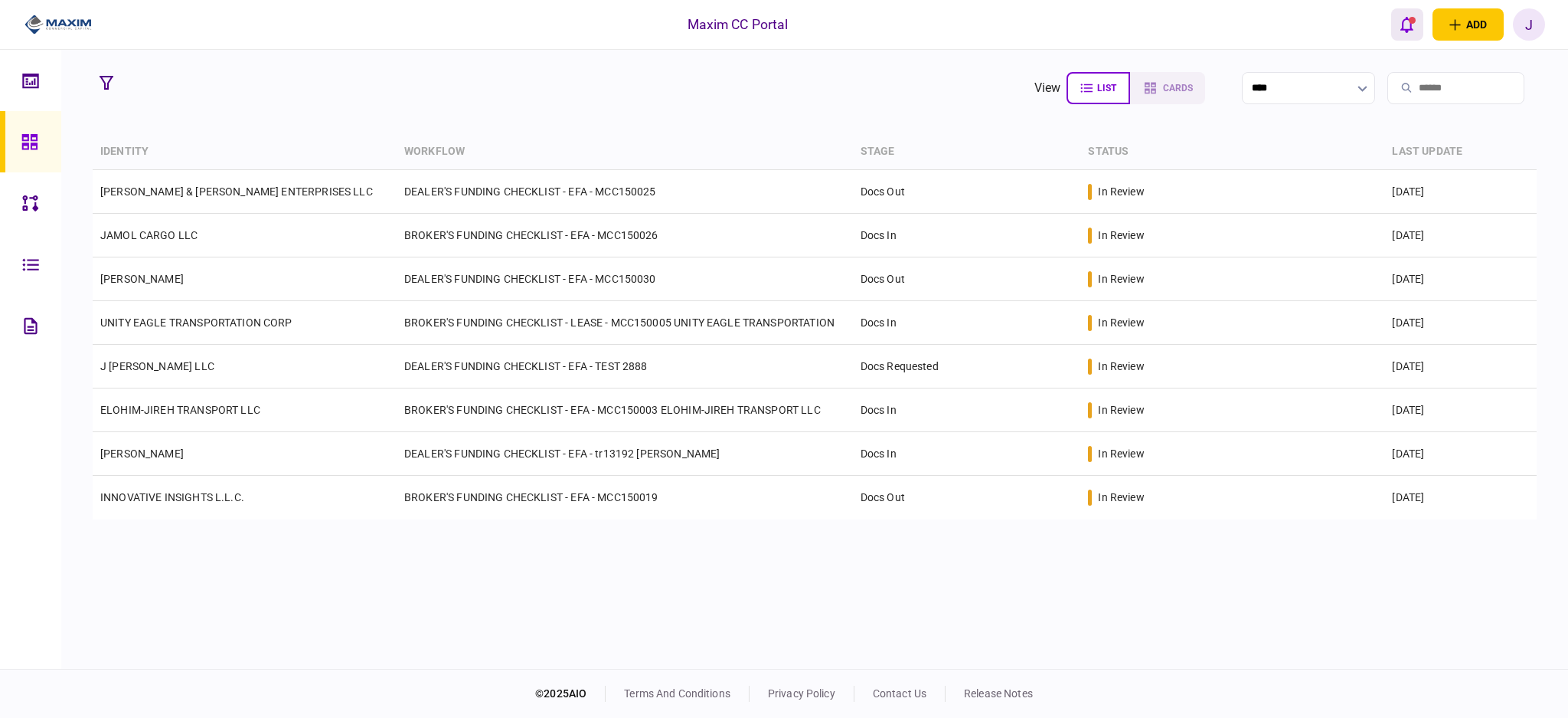
click at [1392, 31] on button "open notifications list" at bounding box center [1407, 25] width 32 height 32
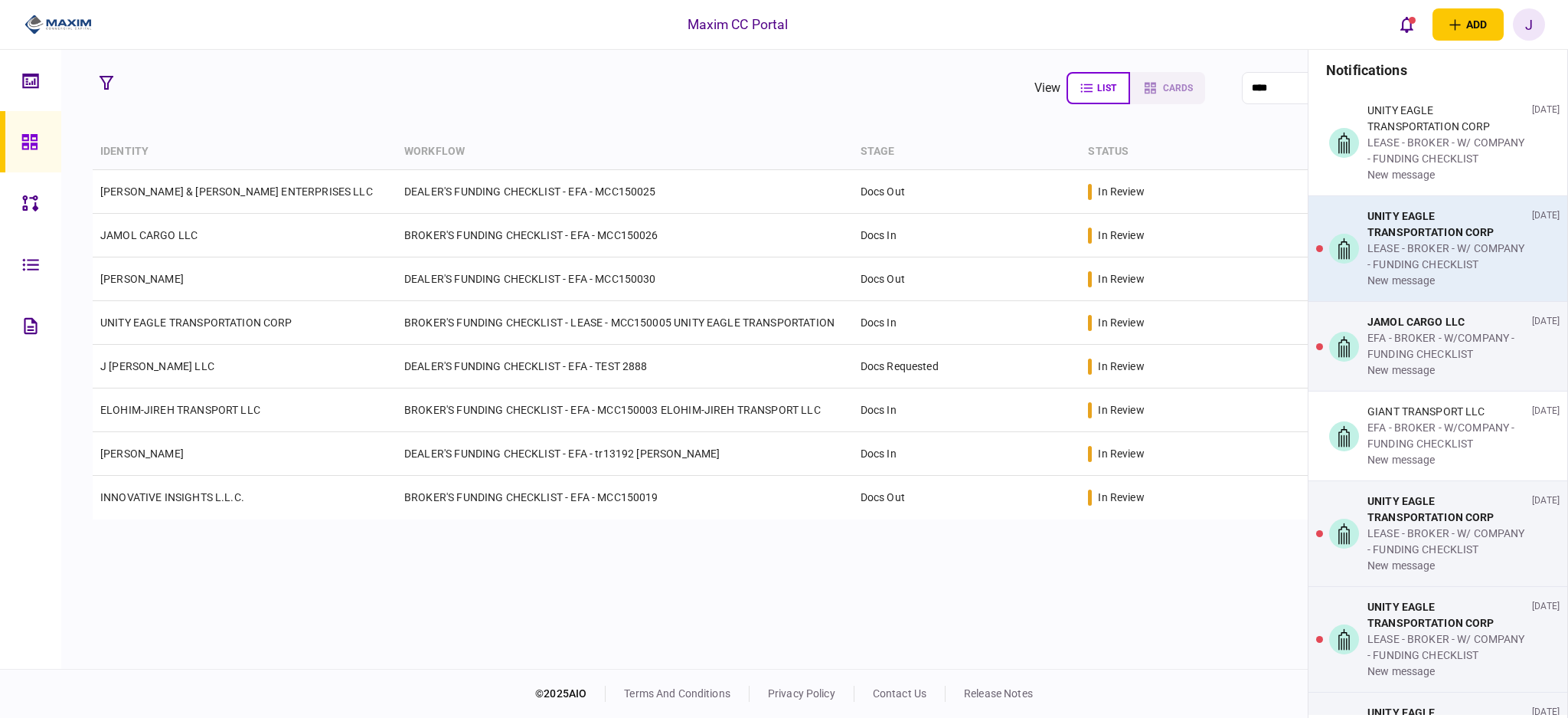
click at [1386, 258] on div "LEASE - BROKER - W/ COMPANY - FUNDING CHECKLIST" at bounding box center [1447, 257] width 159 height 32
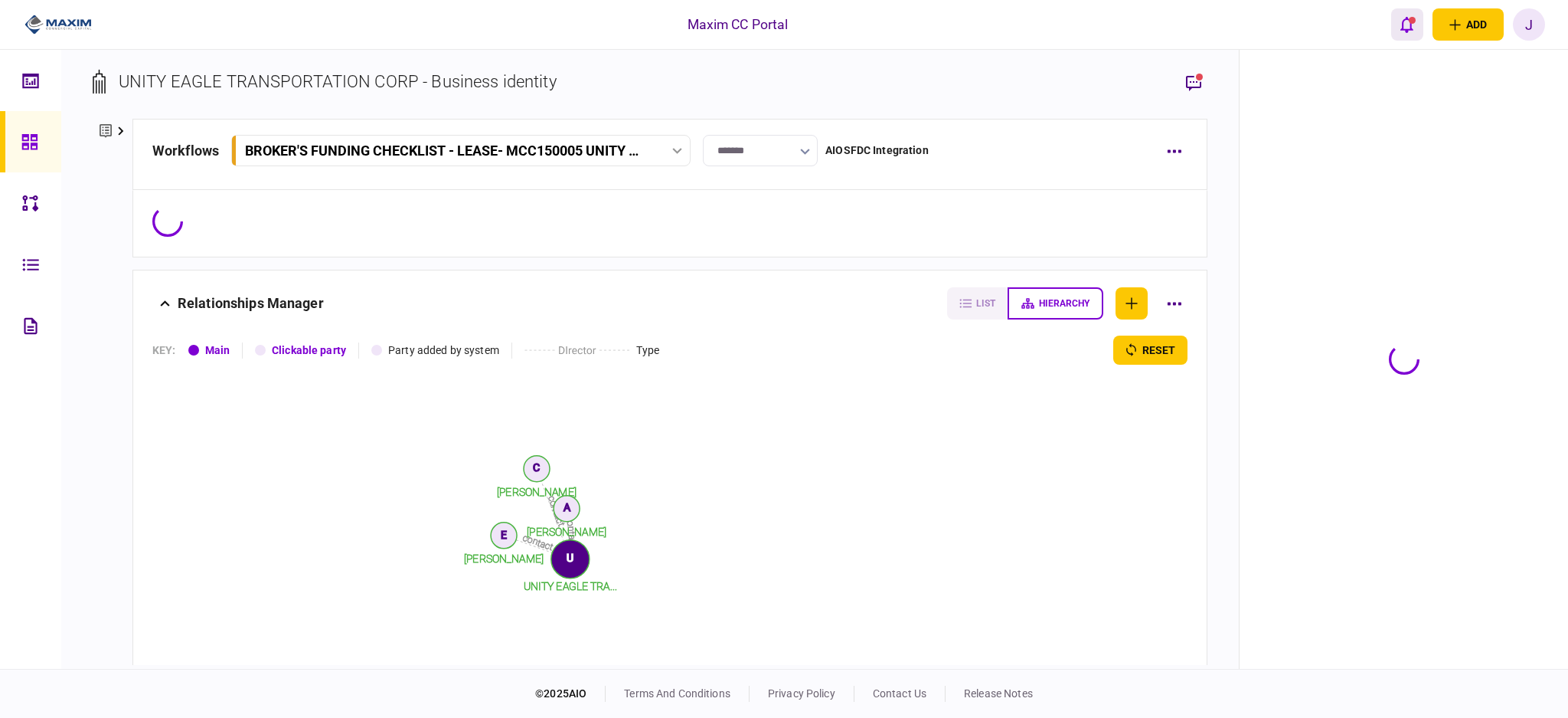
click at [1400, 23] on icon "open notifications list" at bounding box center [1406, 25] width 13 height 17
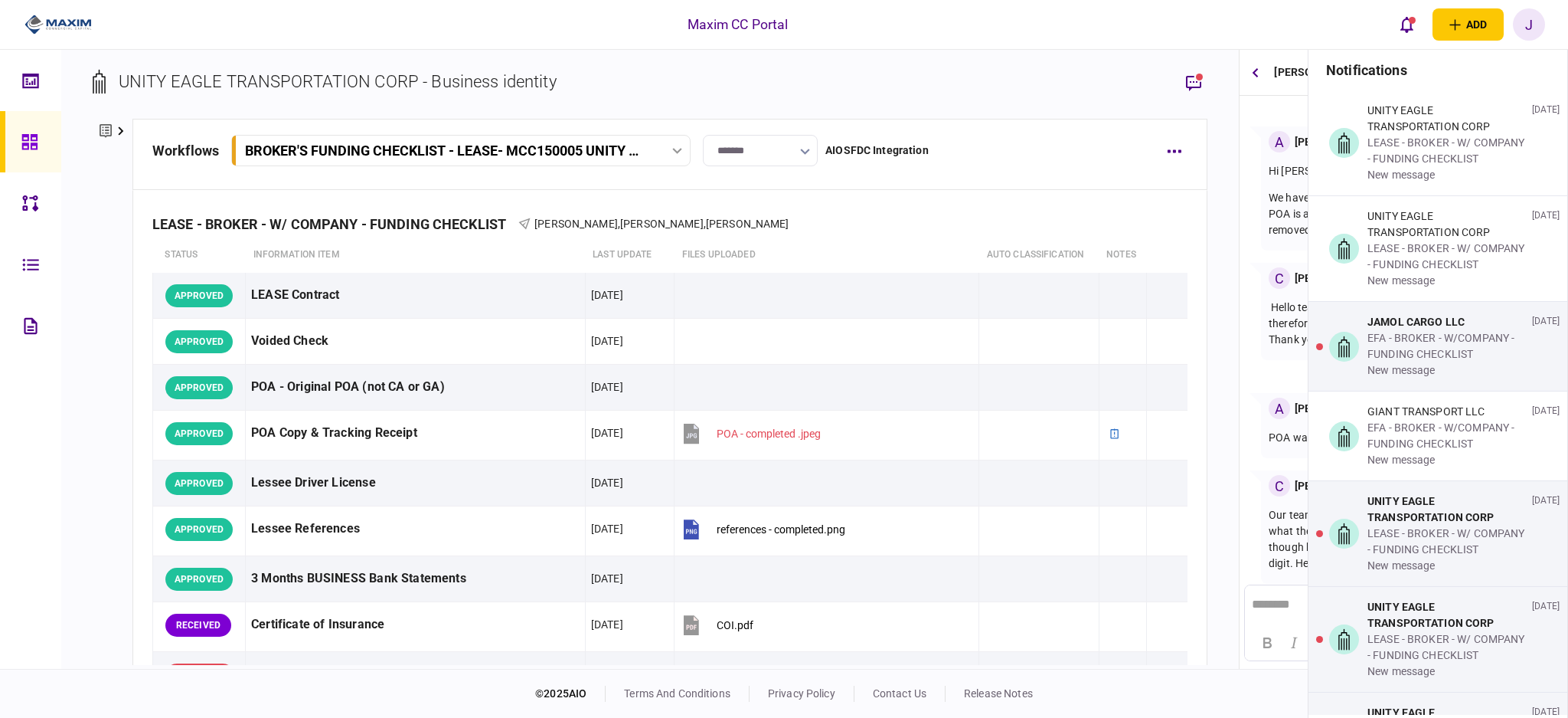
scroll to position [317, 0]
click at [31, 141] on icon at bounding box center [30, 142] width 17 height 18
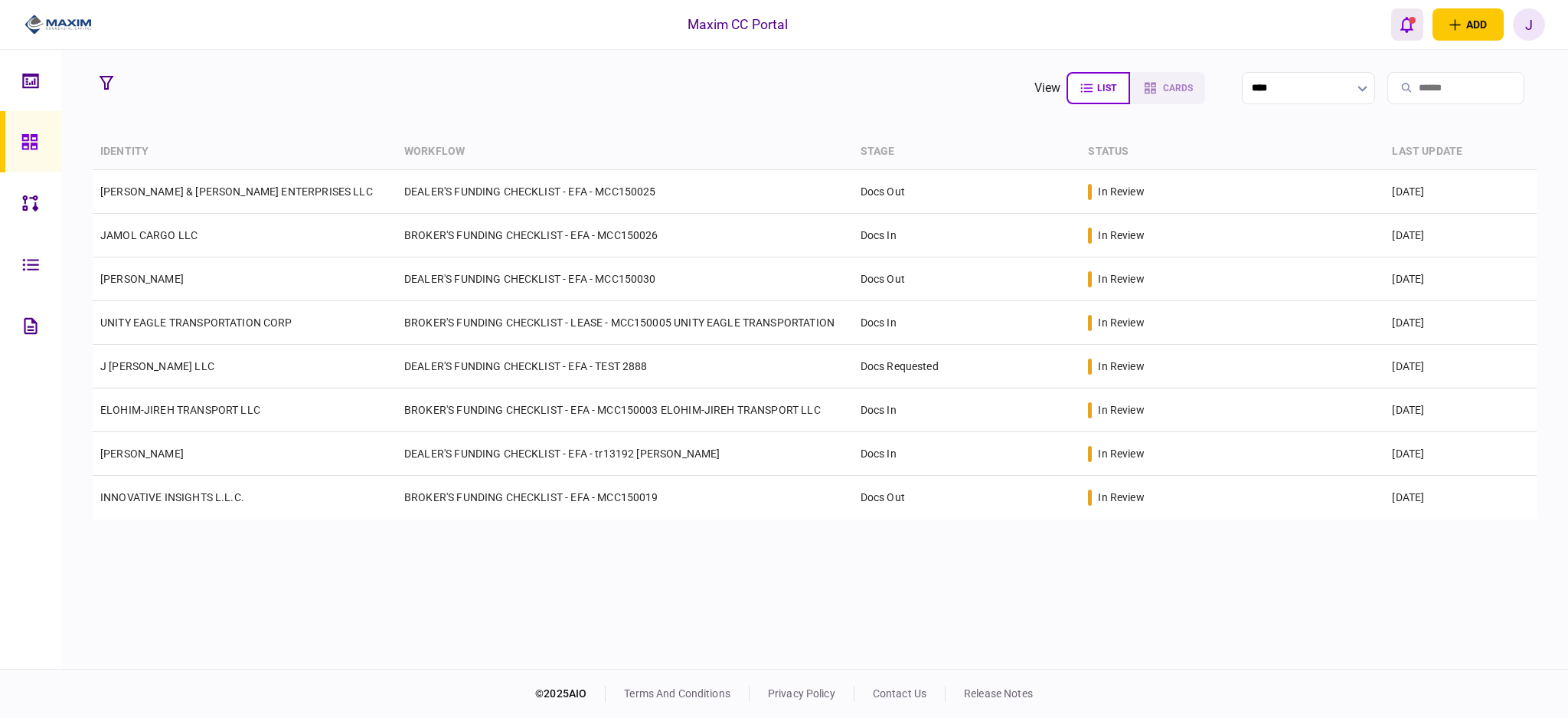
click at [1412, 14] on button "open notifications list" at bounding box center [1407, 25] width 32 height 32
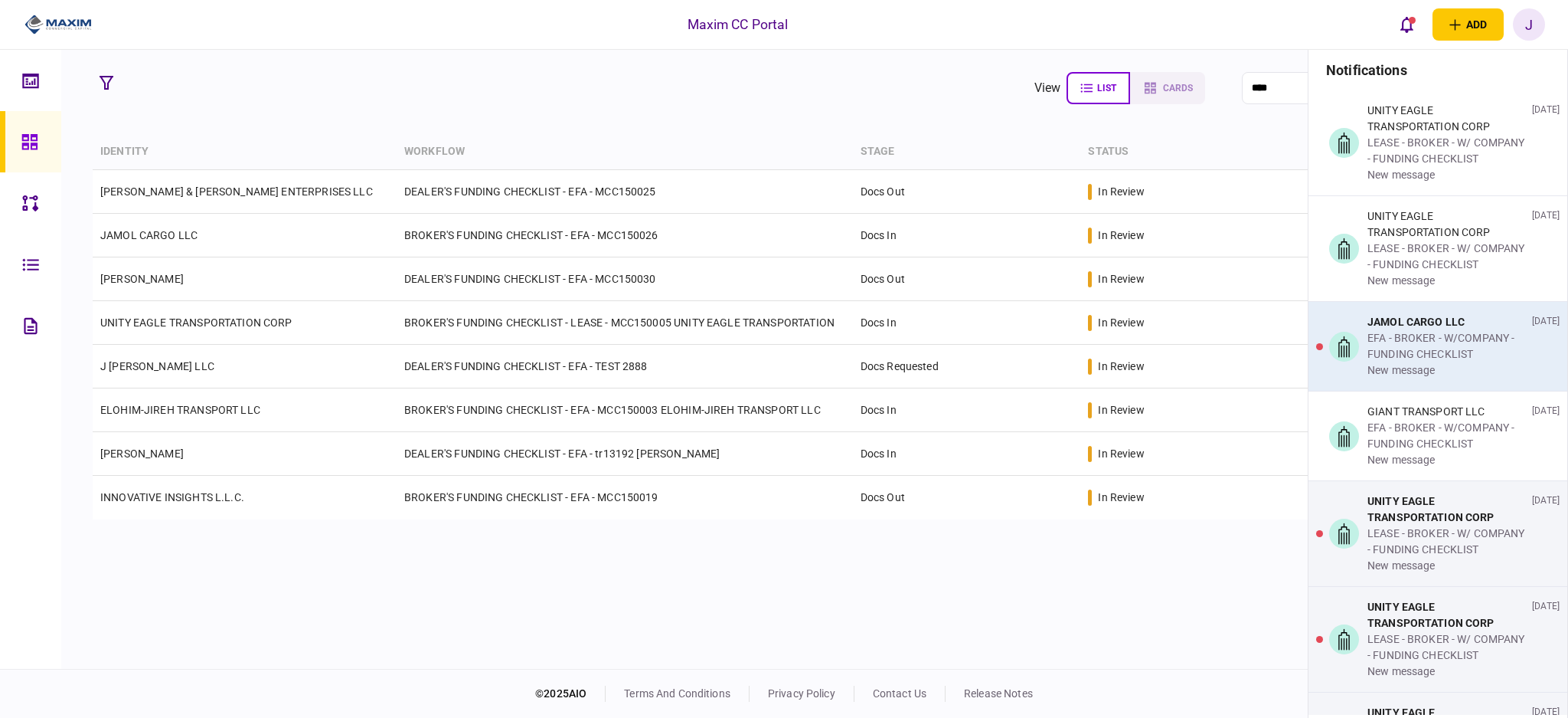
click at [1417, 378] on div "new message" at bounding box center [1447, 370] width 159 height 16
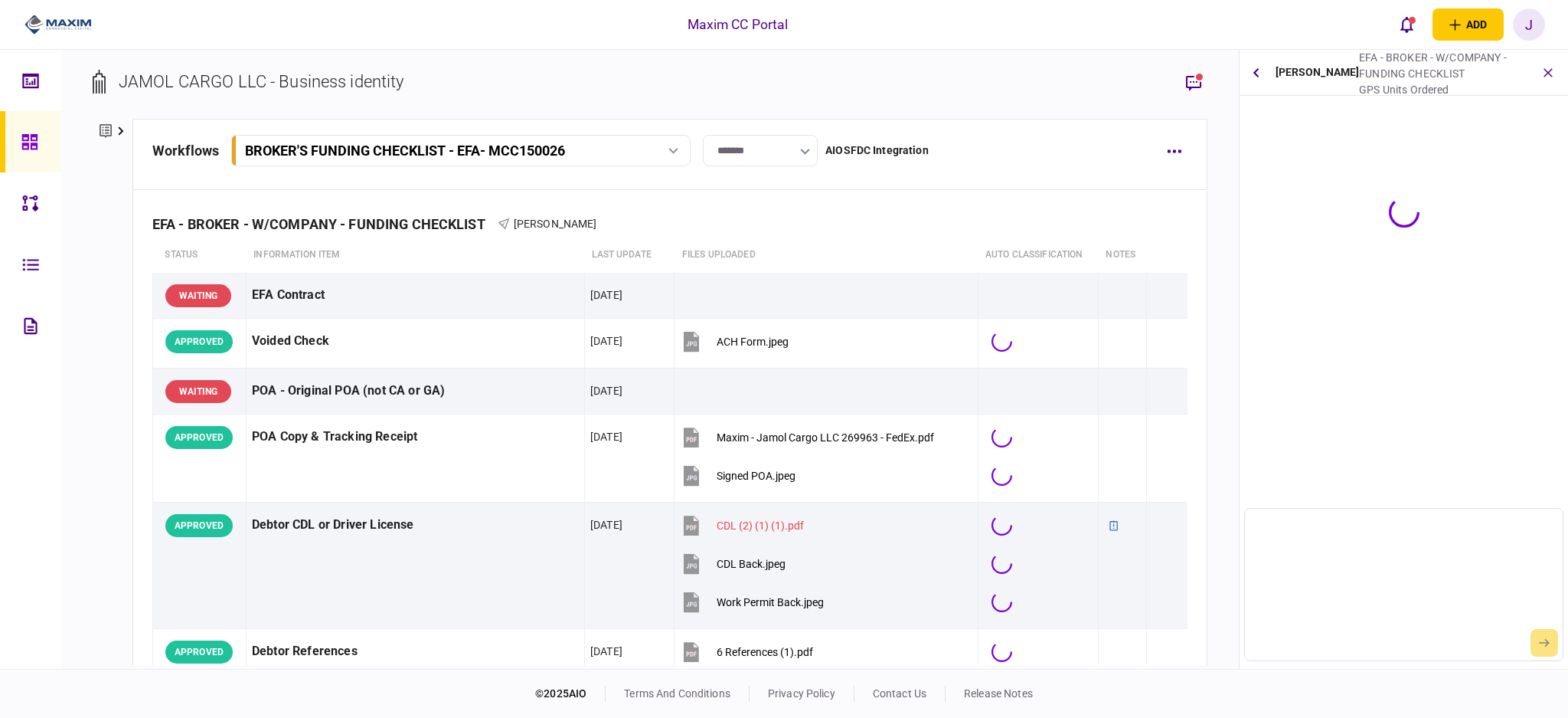
click at [16, 146] on link at bounding box center [31, 142] width 61 height 61
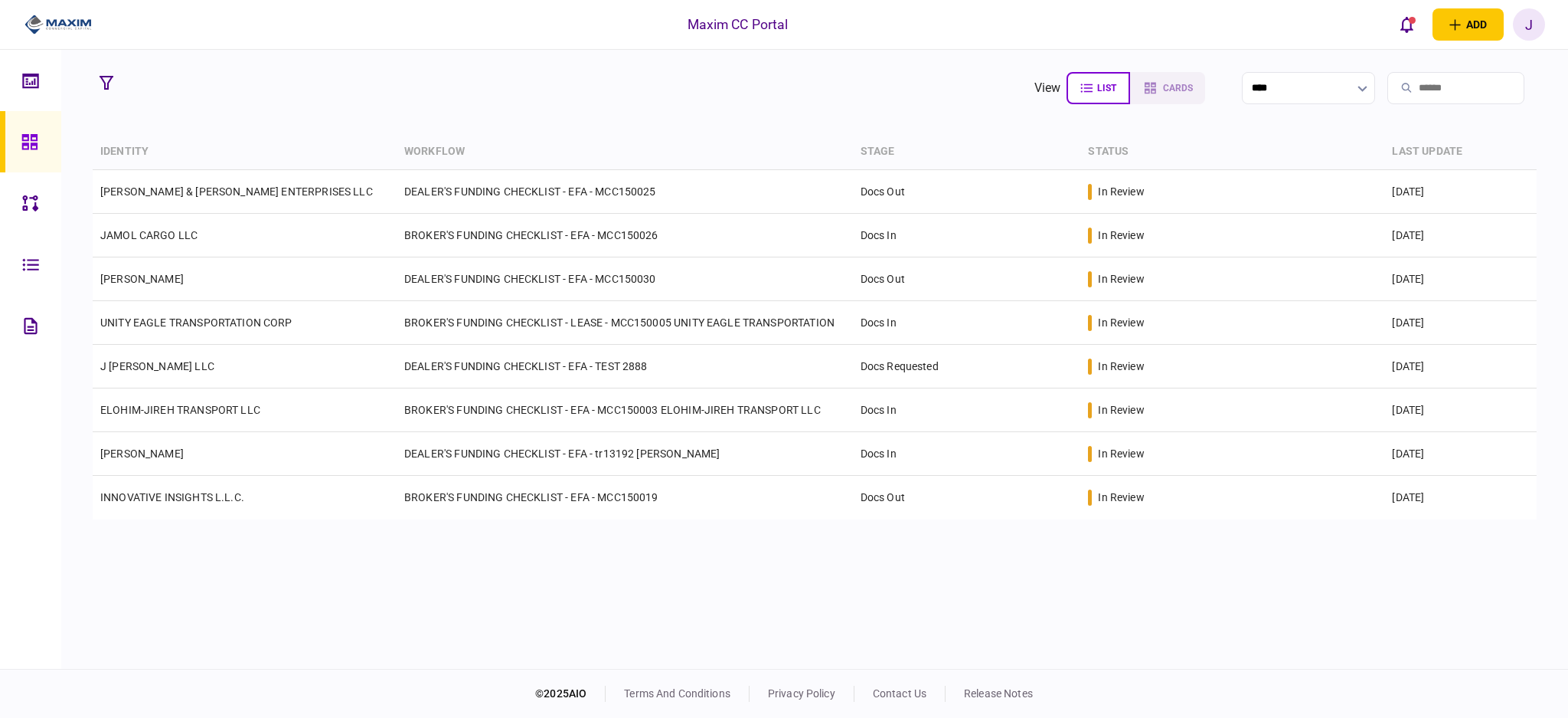
click at [567, 130] on section "view list cards **** Type clear Business Individual documents status clear wait…" at bounding box center [814, 359] width 1507 height 619
